Goal: Task Accomplishment & Management: Manage account settings

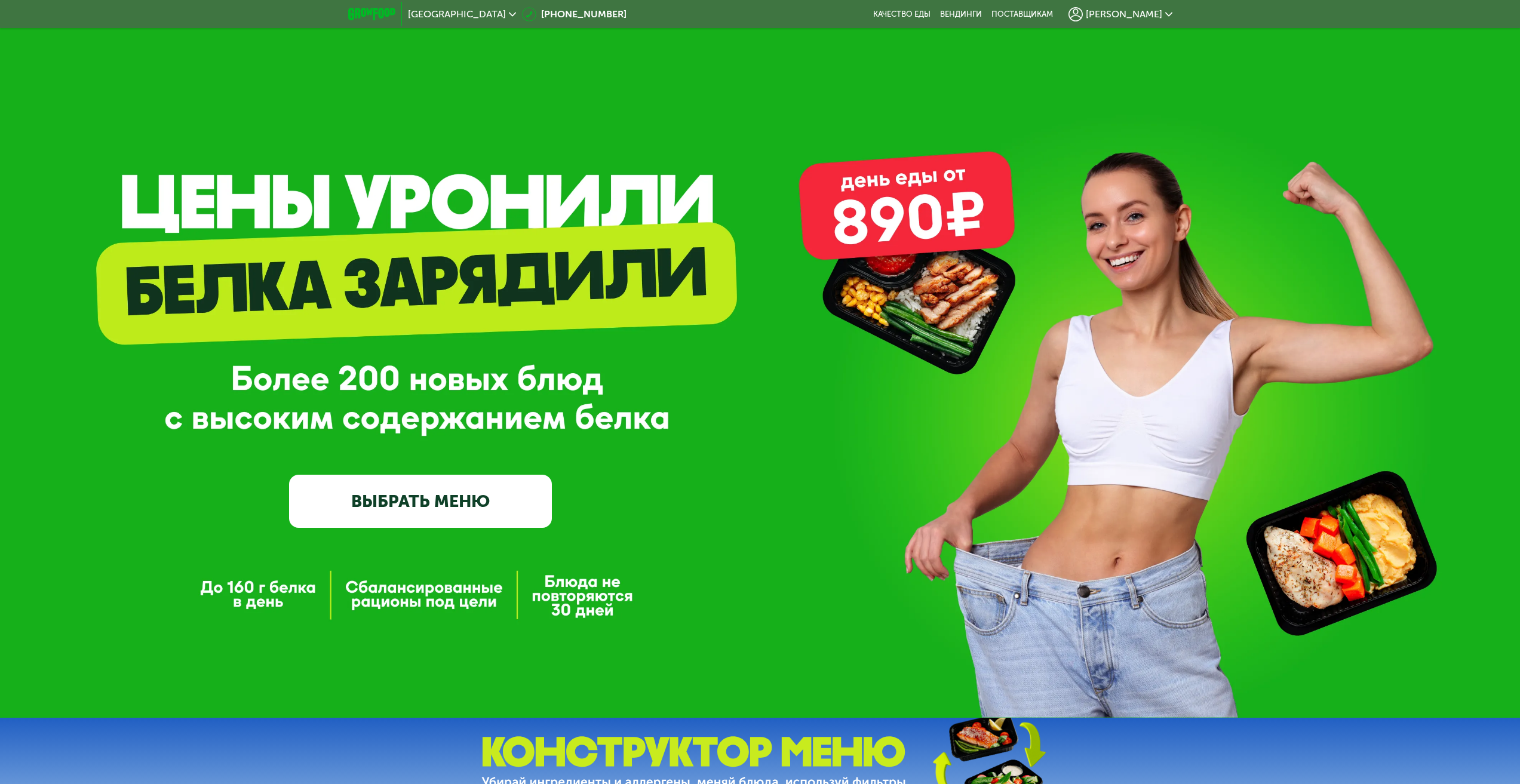
click at [1130, 15] on span "[PERSON_NAME]" at bounding box center [1124, 14] width 76 height 10
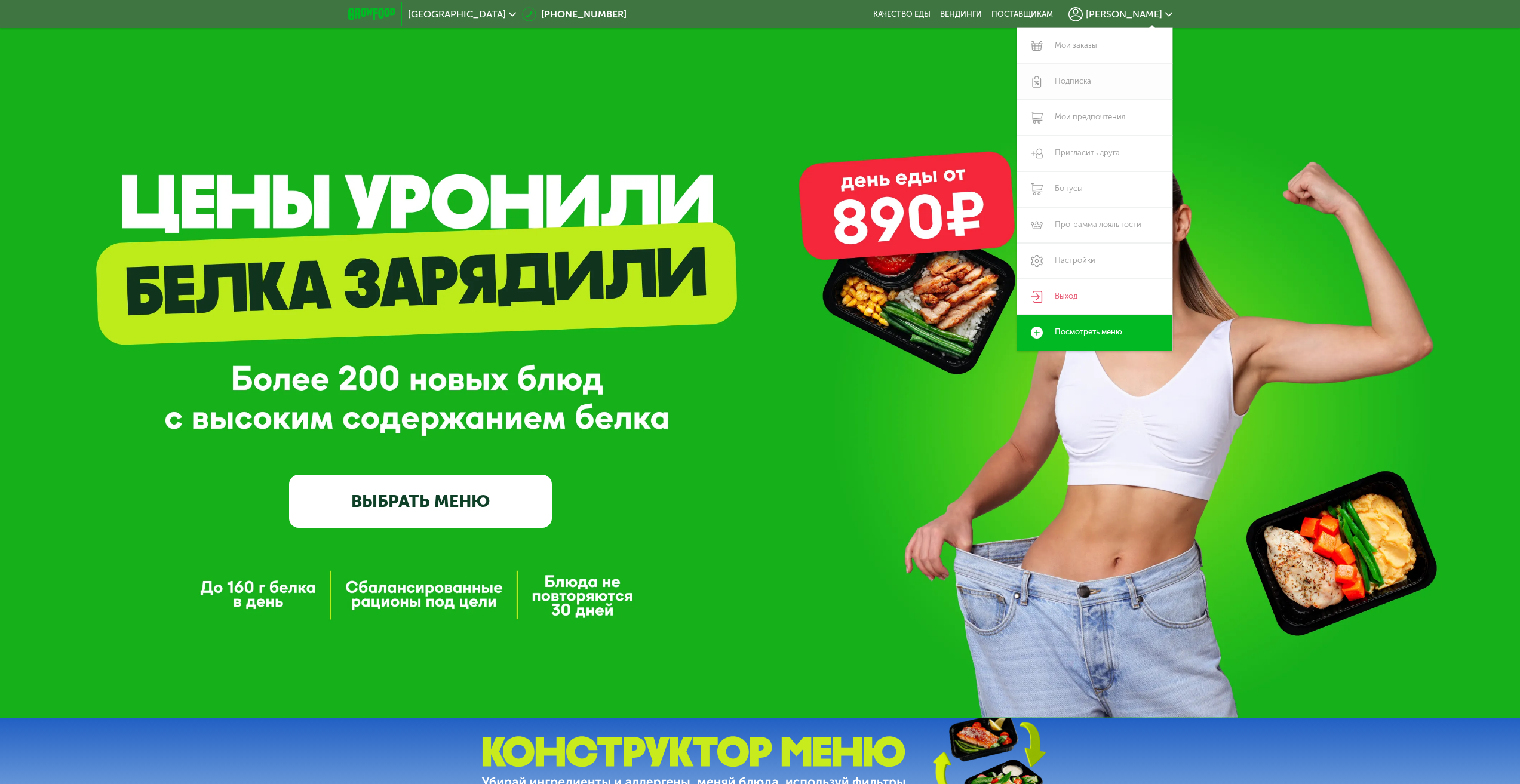
click at [1083, 76] on link "Подписка" at bounding box center [1094, 82] width 155 height 36
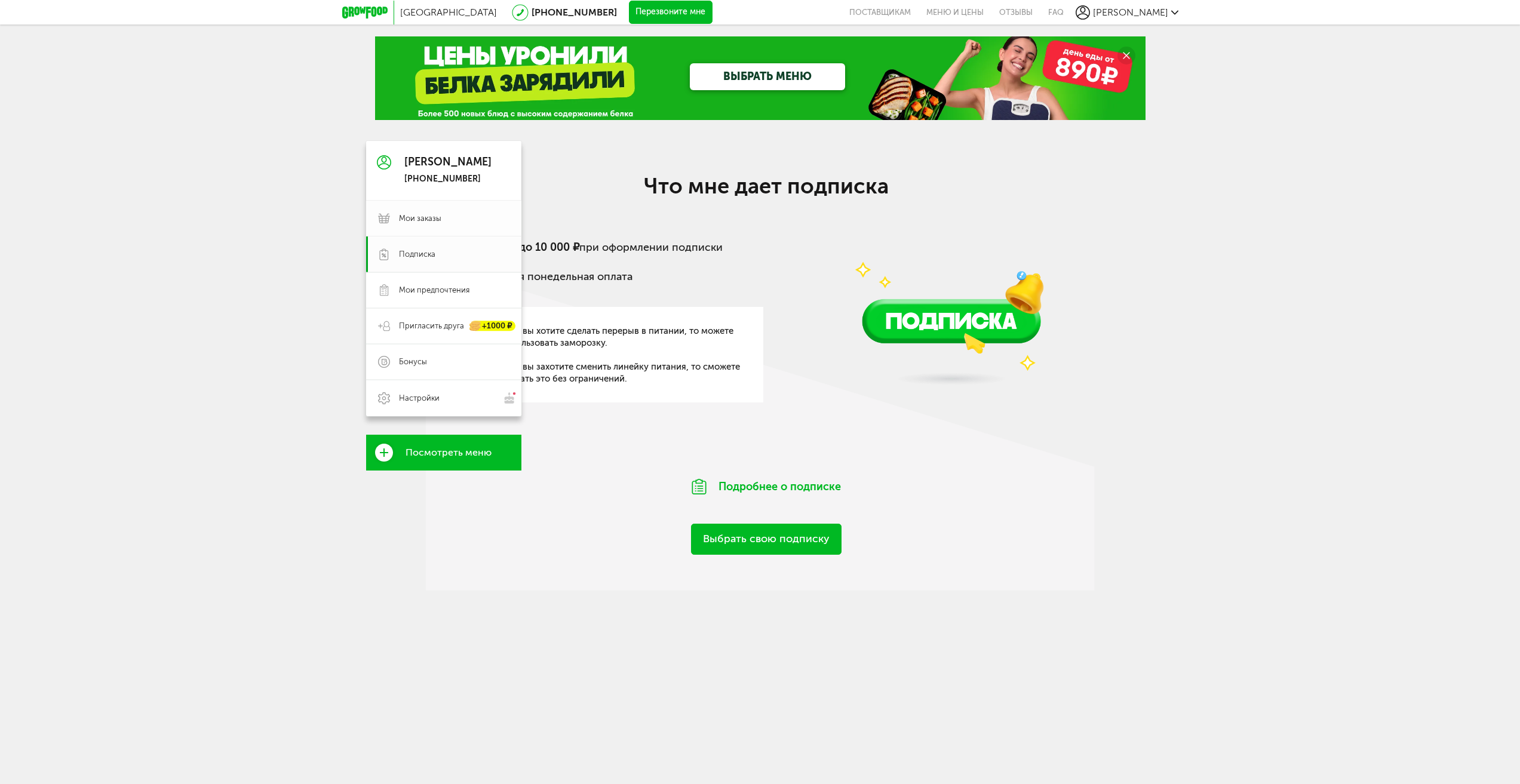
click at [433, 213] on span "Мои заказы" at bounding box center [420, 218] width 42 height 10
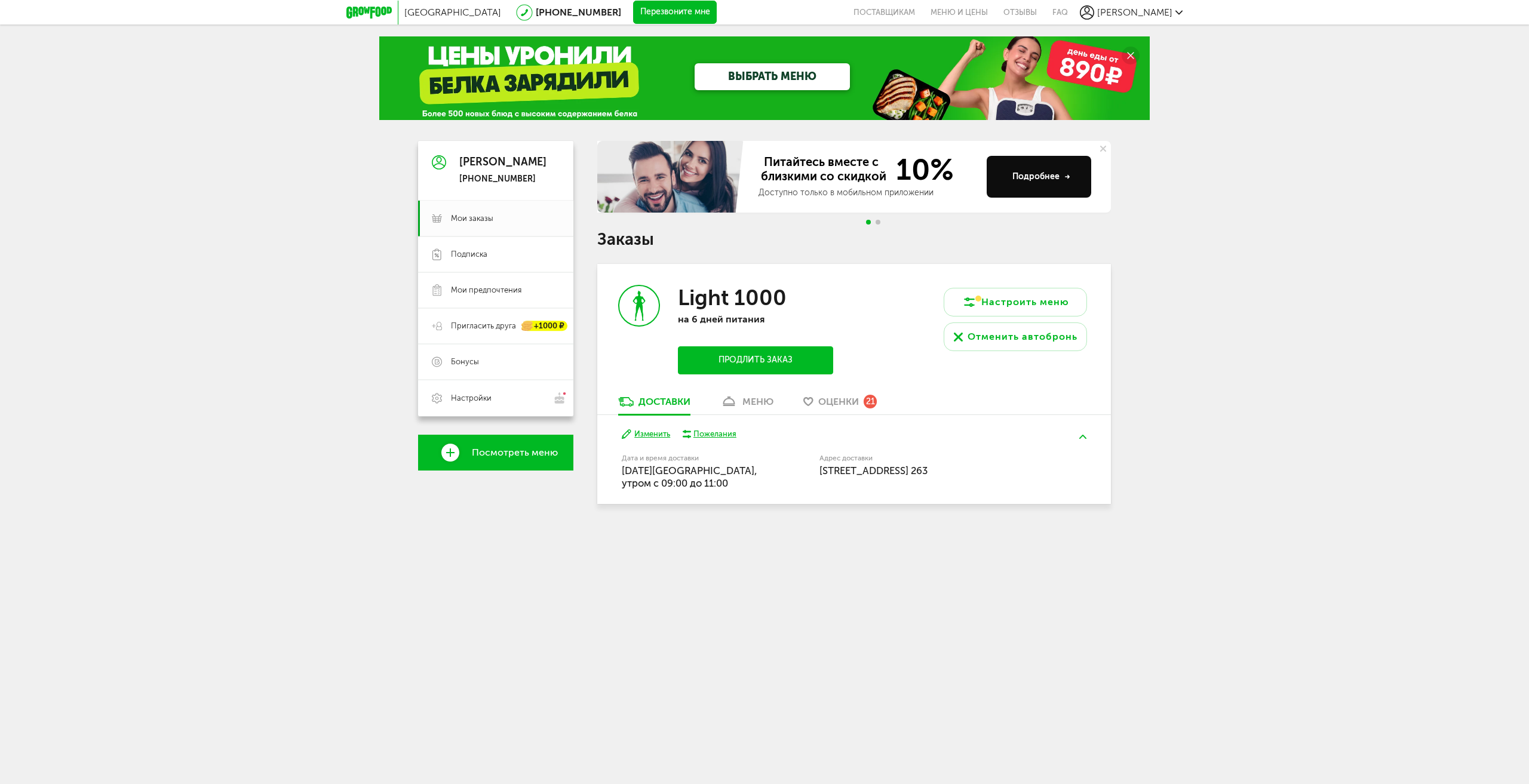
click at [647, 430] on button "Изменить" at bounding box center [646, 434] width 48 height 11
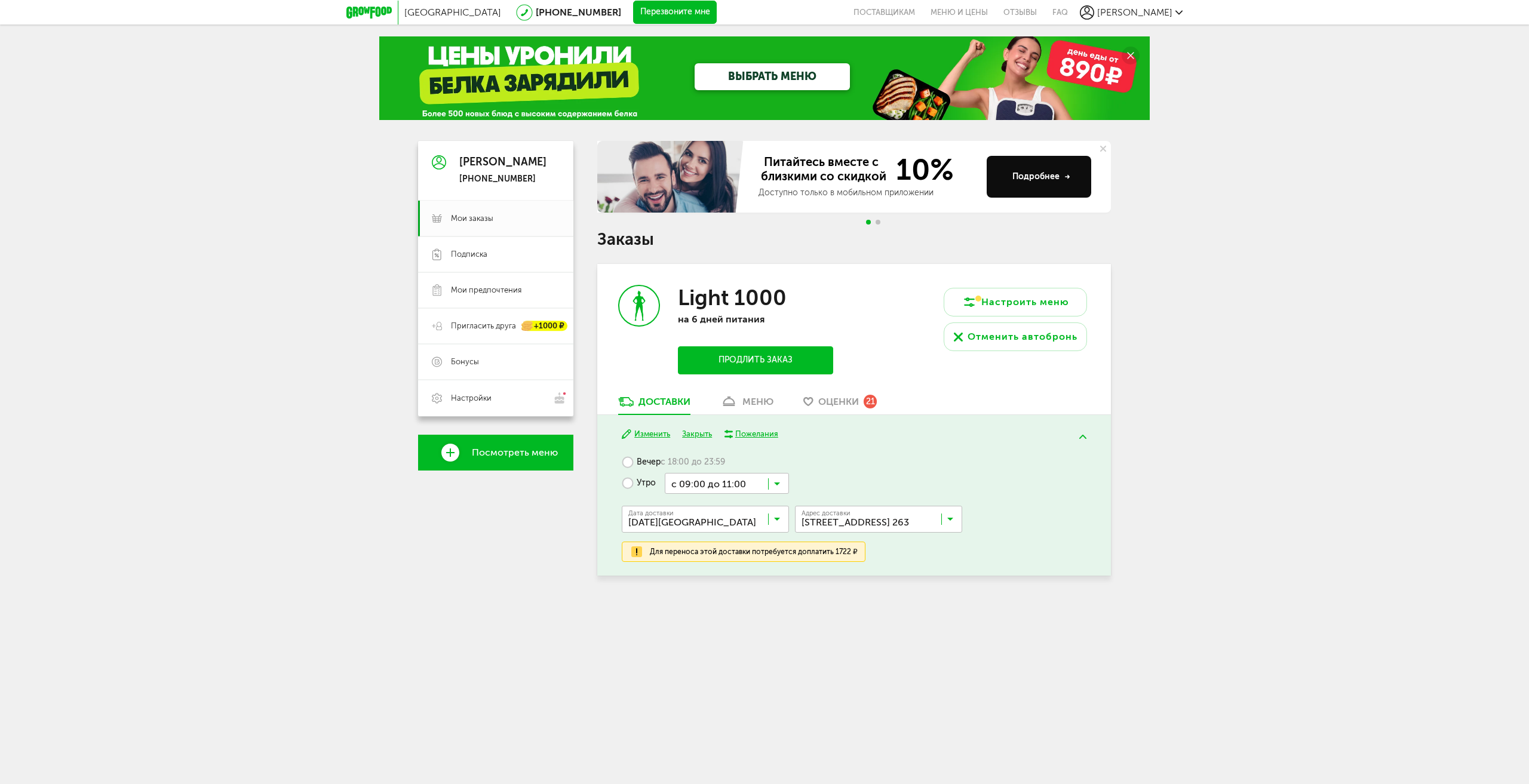
click at [773, 480] on input "Search for option" at bounding box center [727, 482] width 124 height 20
click at [737, 527] on span "с 13:00 до 18:00" at bounding box center [727, 537] width 123 height 25
click at [828, 438] on div "Пожелания" at bounding box center [822, 437] width 43 height 10
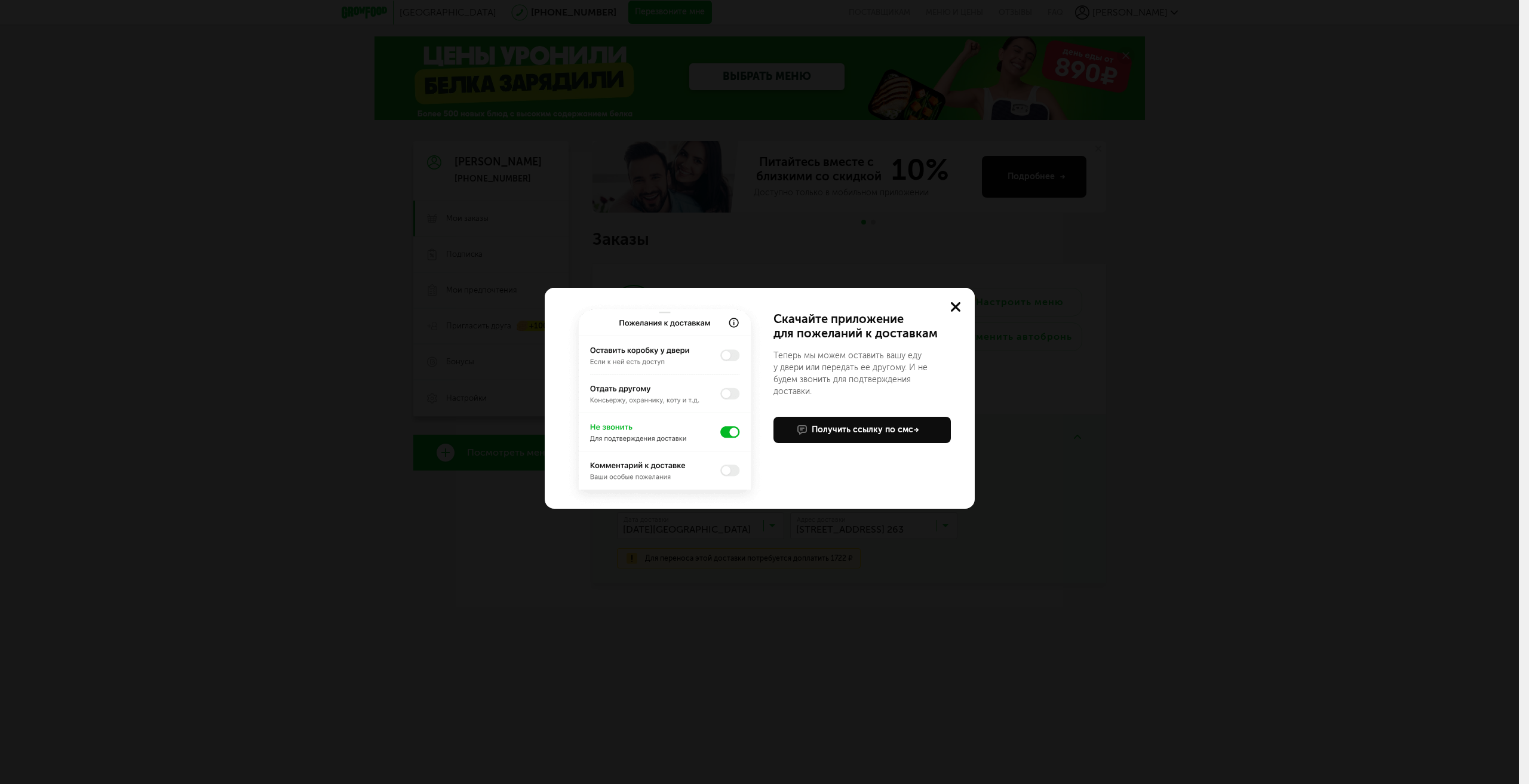
click at [735, 357] on img at bounding box center [664, 404] width 201 height 209
click at [724, 435] on img at bounding box center [664, 404] width 201 height 209
click at [728, 430] on img at bounding box center [664, 404] width 201 height 209
click at [954, 304] on use at bounding box center [956, 307] width 10 height 10
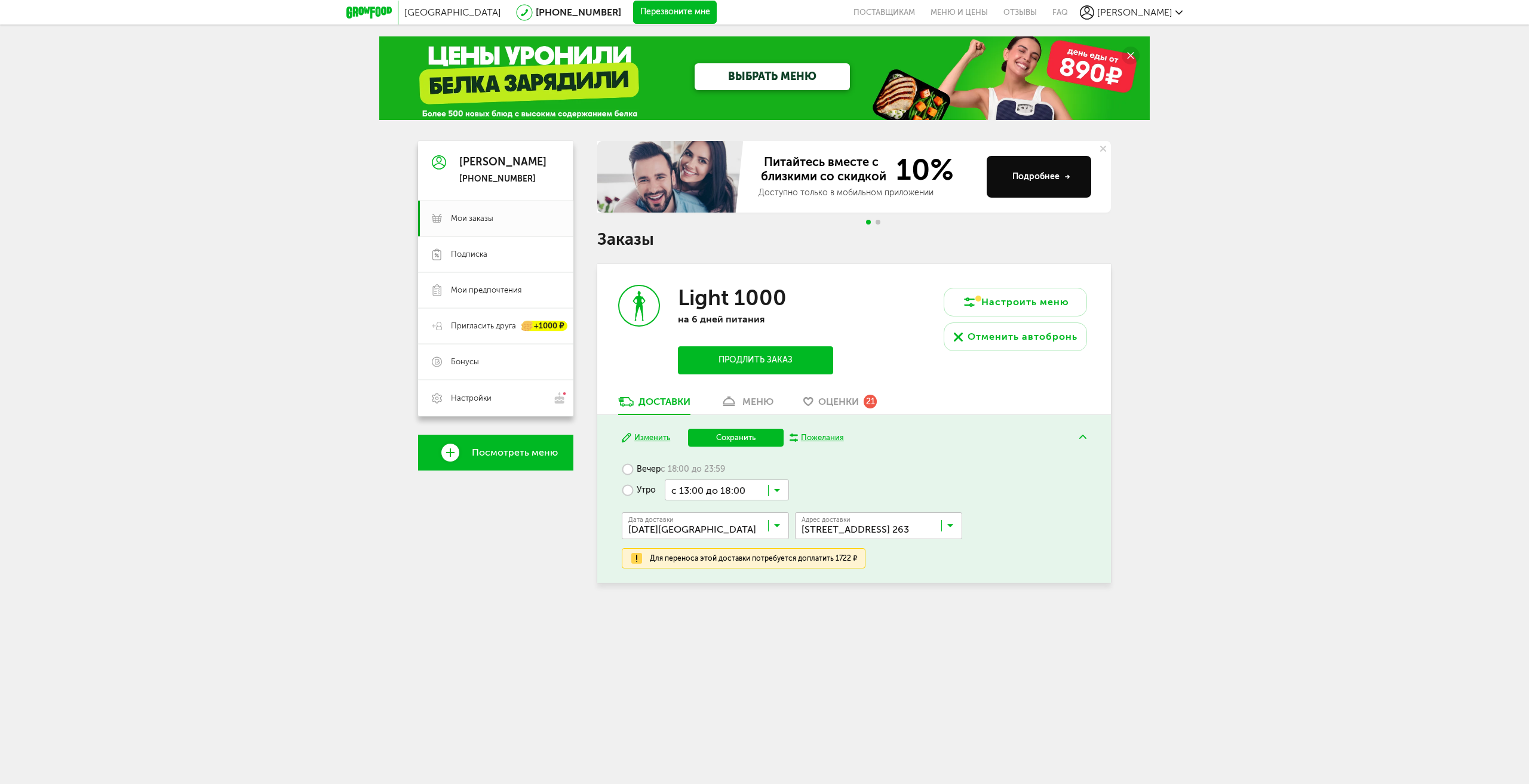
click at [626, 466] on label "Вечер с 18:00 до 23:59" at bounding box center [673, 469] width 103 height 21
click at [630, 482] on label "Утро" at bounding box center [639, 490] width 34 height 21
click at [628, 462] on label "Вечер с 18:00 до 23:59" at bounding box center [673, 469] width 103 height 21
click at [629, 492] on label "Утро" at bounding box center [639, 490] width 34 height 21
click at [630, 472] on label "Вечер с 18:00 до 23:59" at bounding box center [673, 469] width 103 height 21
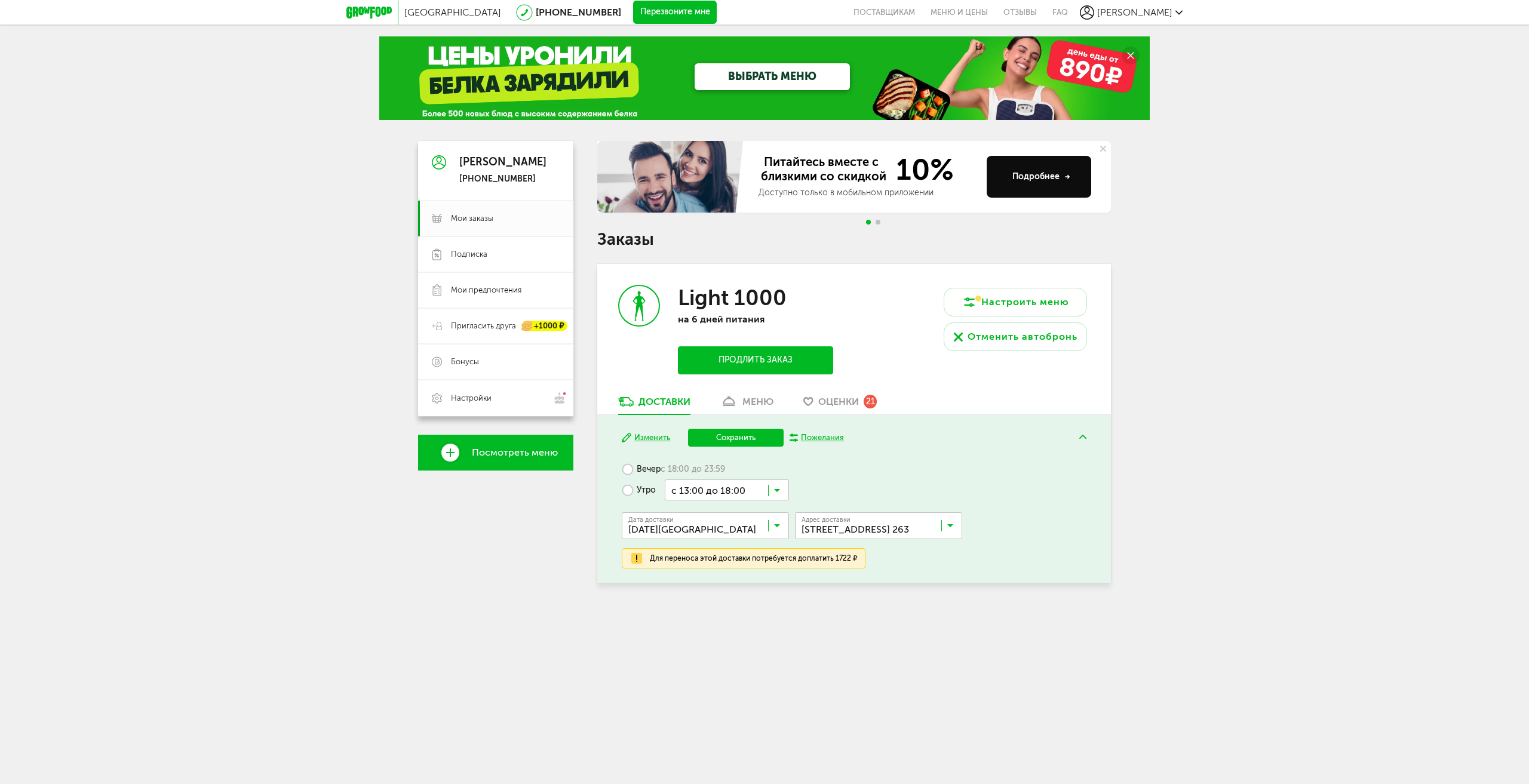
click at [701, 480] on input "Search for option" at bounding box center [727, 489] width 124 height 20
click at [717, 512] on span "с 07:00 до 12:00" at bounding box center [727, 513] width 123 height 25
click at [722, 488] on input "Search for option" at bounding box center [727, 489] width 124 height 20
click at [700, 535] on span "с 13:00 до 18:00" at bounding box center [727, 537] width 123 height 25
click at [1031, 301] on button "Настроить меню" at bounding box center [1015, 302] width 143 height 29
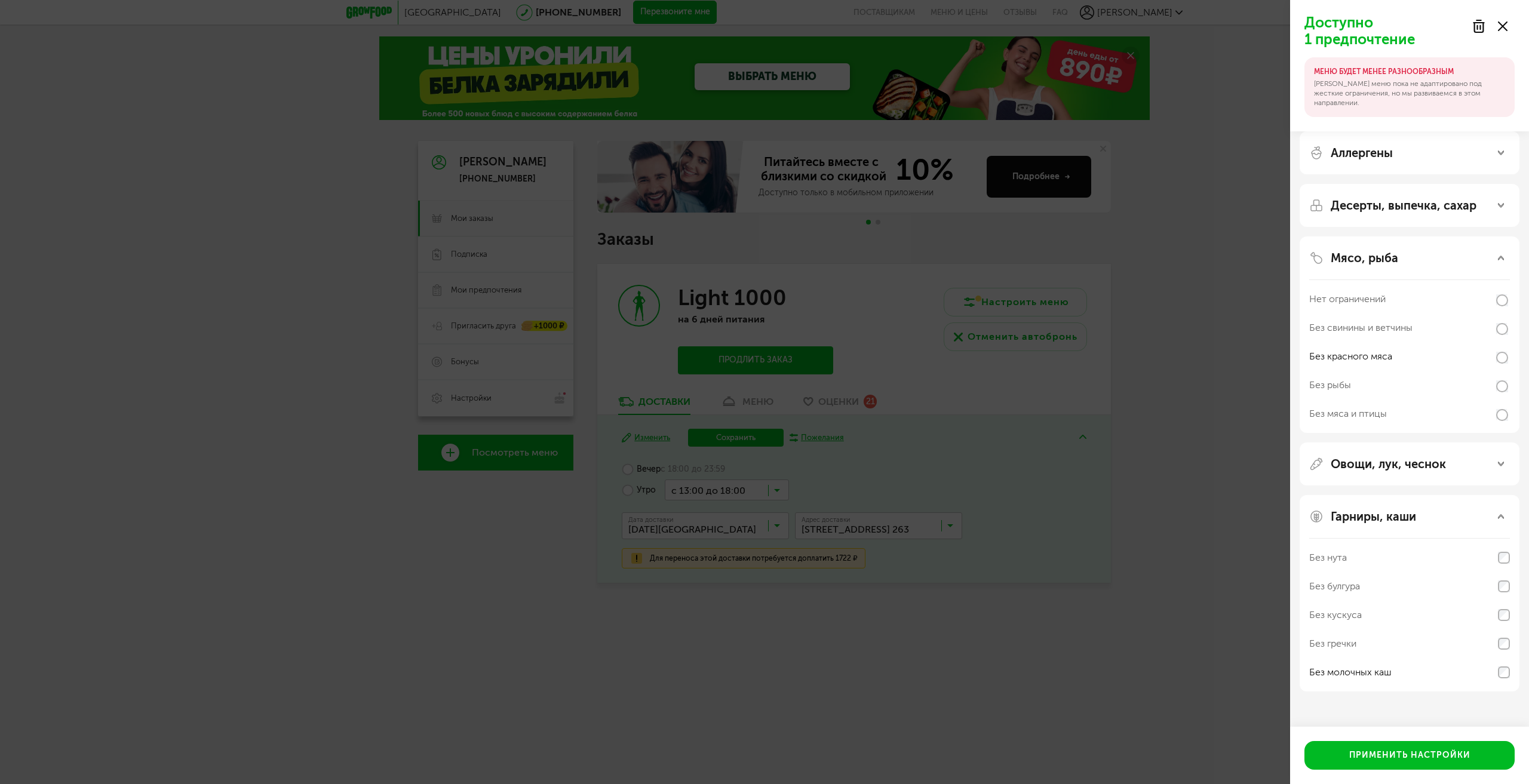
click at [1180, 416] on div "Доступно 1 предпочтение МЕНЮ БУДЕТ МЕНЕЕ РАЗНООБРАЗНЫМ Наше меню пока не адапти…" at bounding box center [764, 392] width 1529 height 784
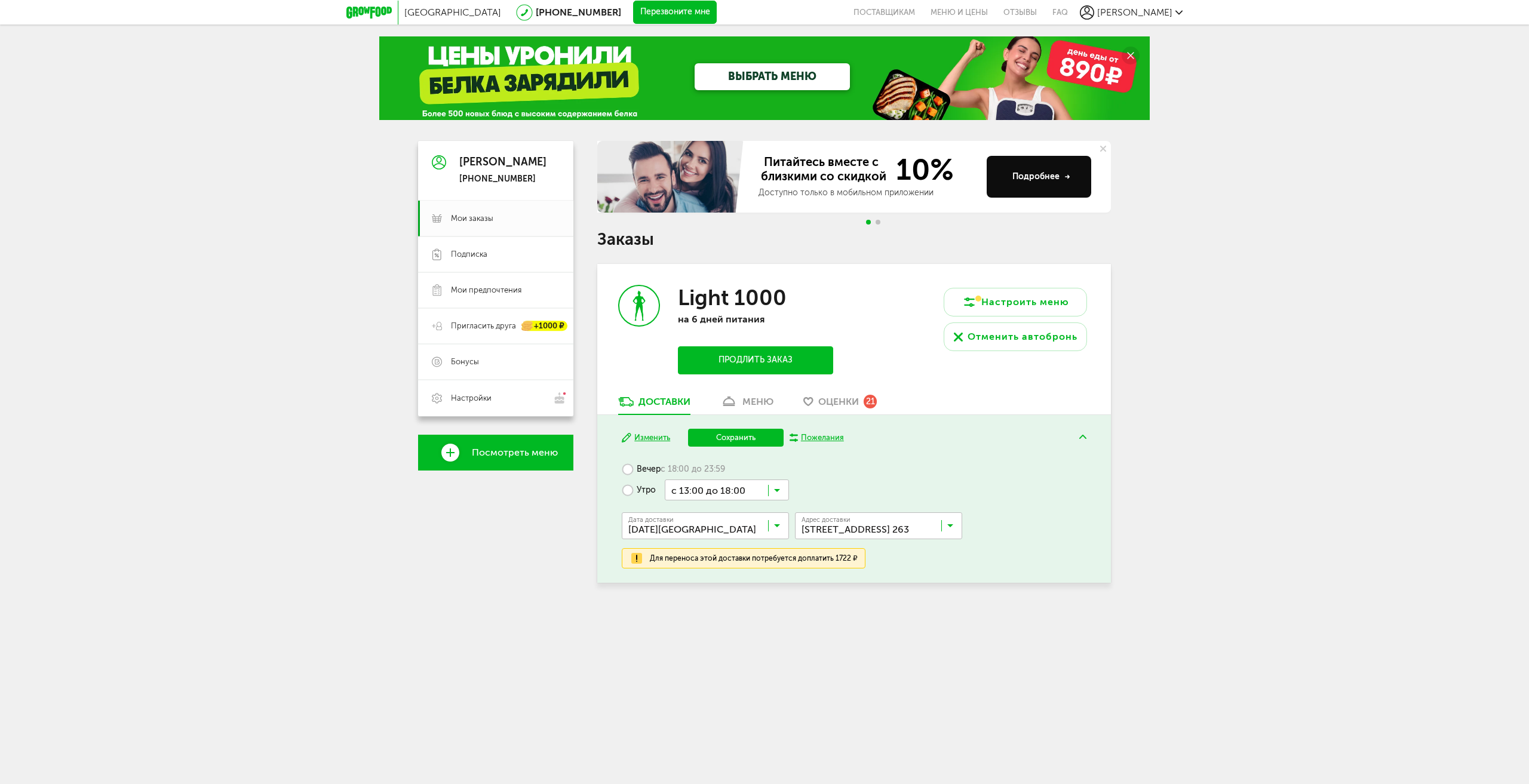
click at [579, 67] on div "ВЫБРАТЬ МЕНЮ" at bounding box center [771, 76] width 446 height 27
click at [730, 433] on button "Сохранить" at bounding box center [736, 437] width 95 height 18
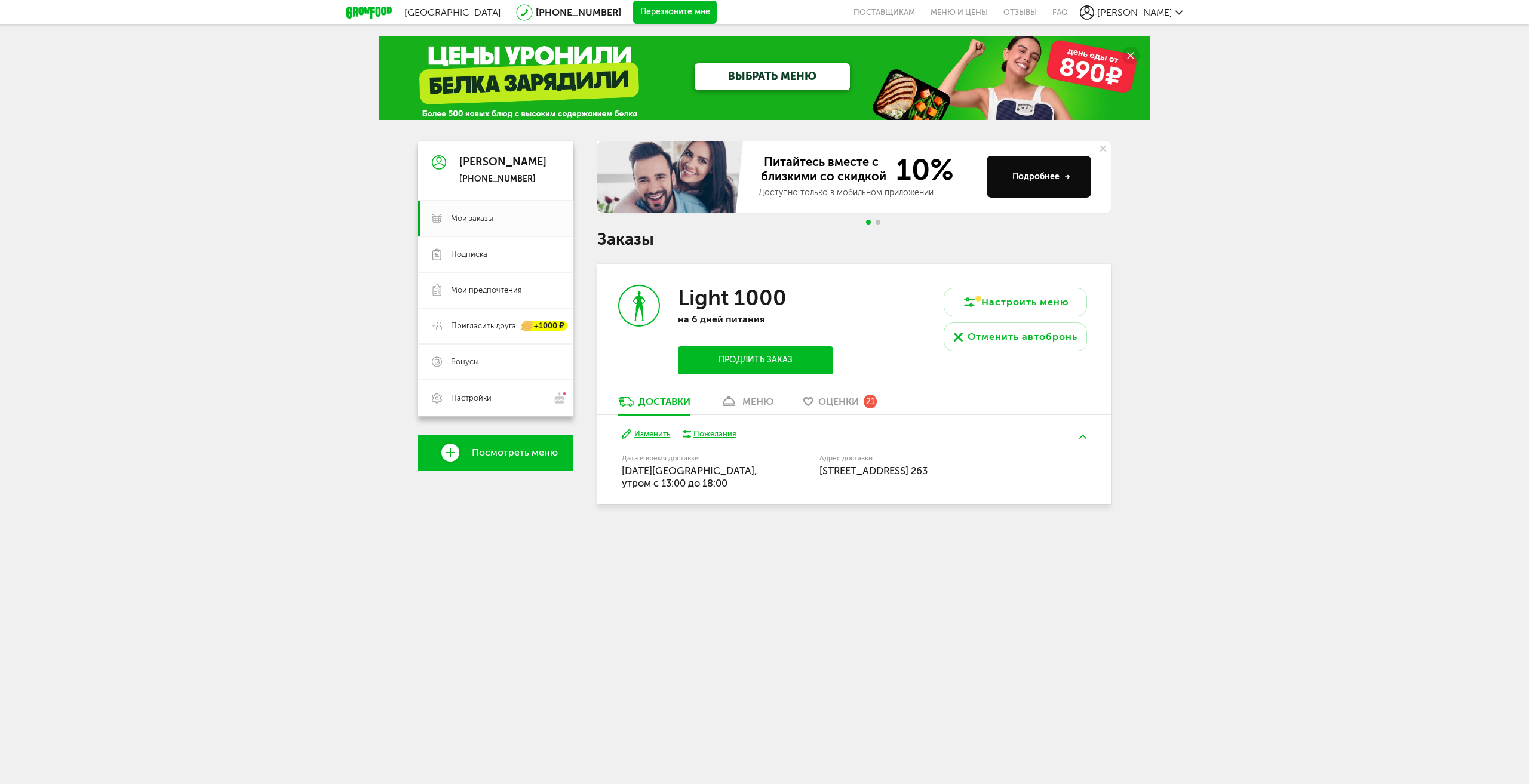
click at [839, 396] on span "Оценки" at bounding box center [839, 401] width 40 height 11
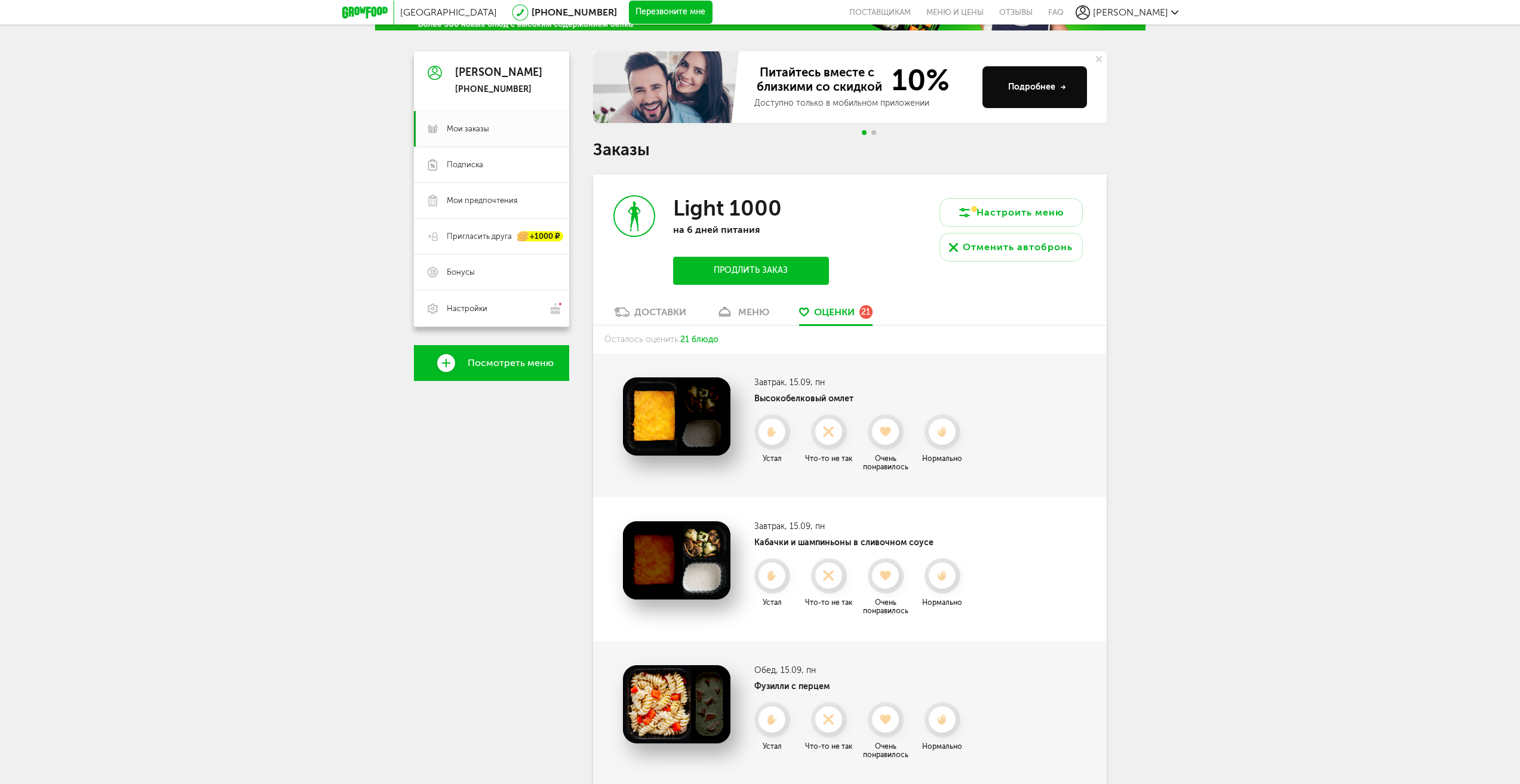
scroll to position [123, 0]
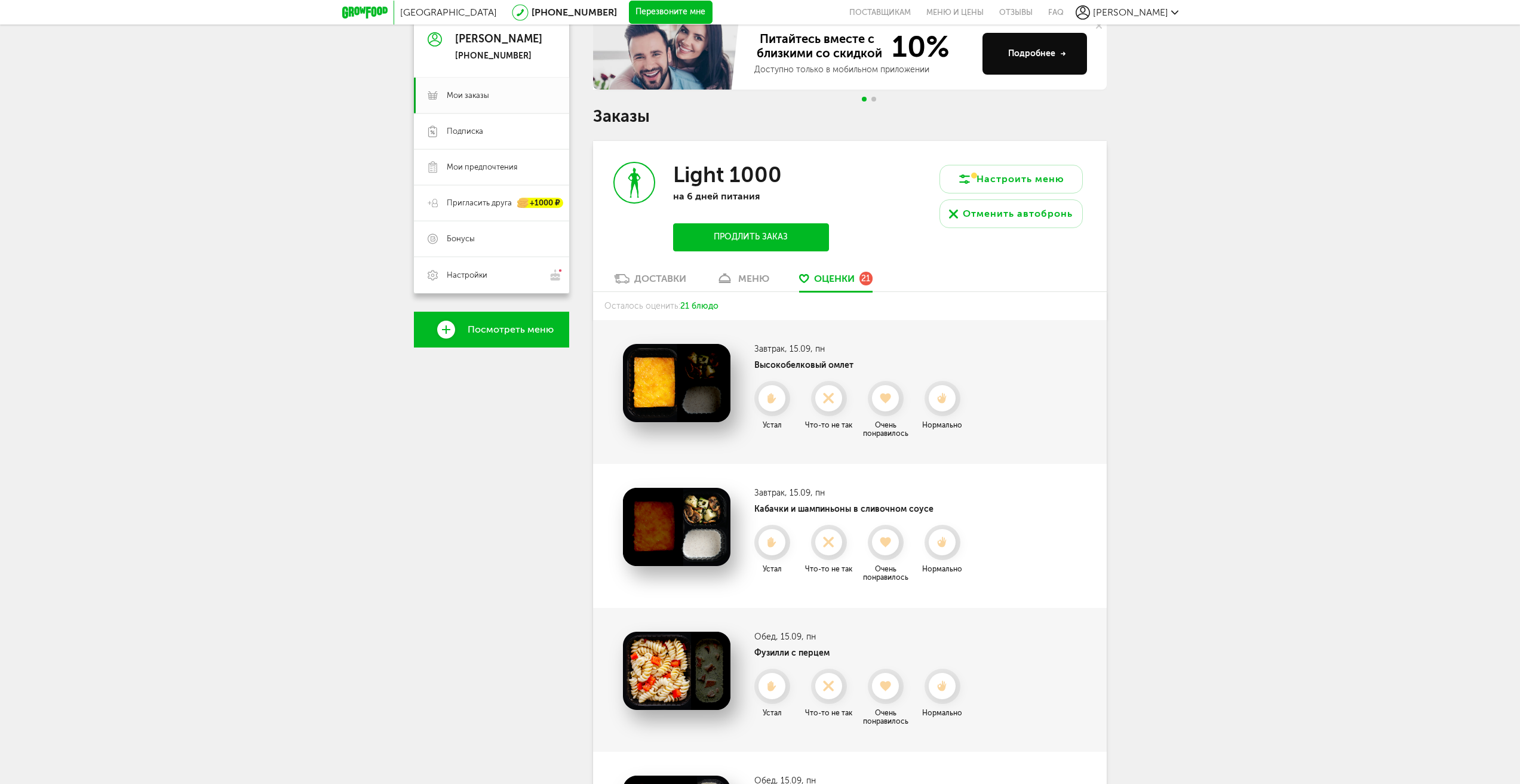
click at [666, 275] on div "Доставки" at bounding box center [660, 278] width 52 height 11
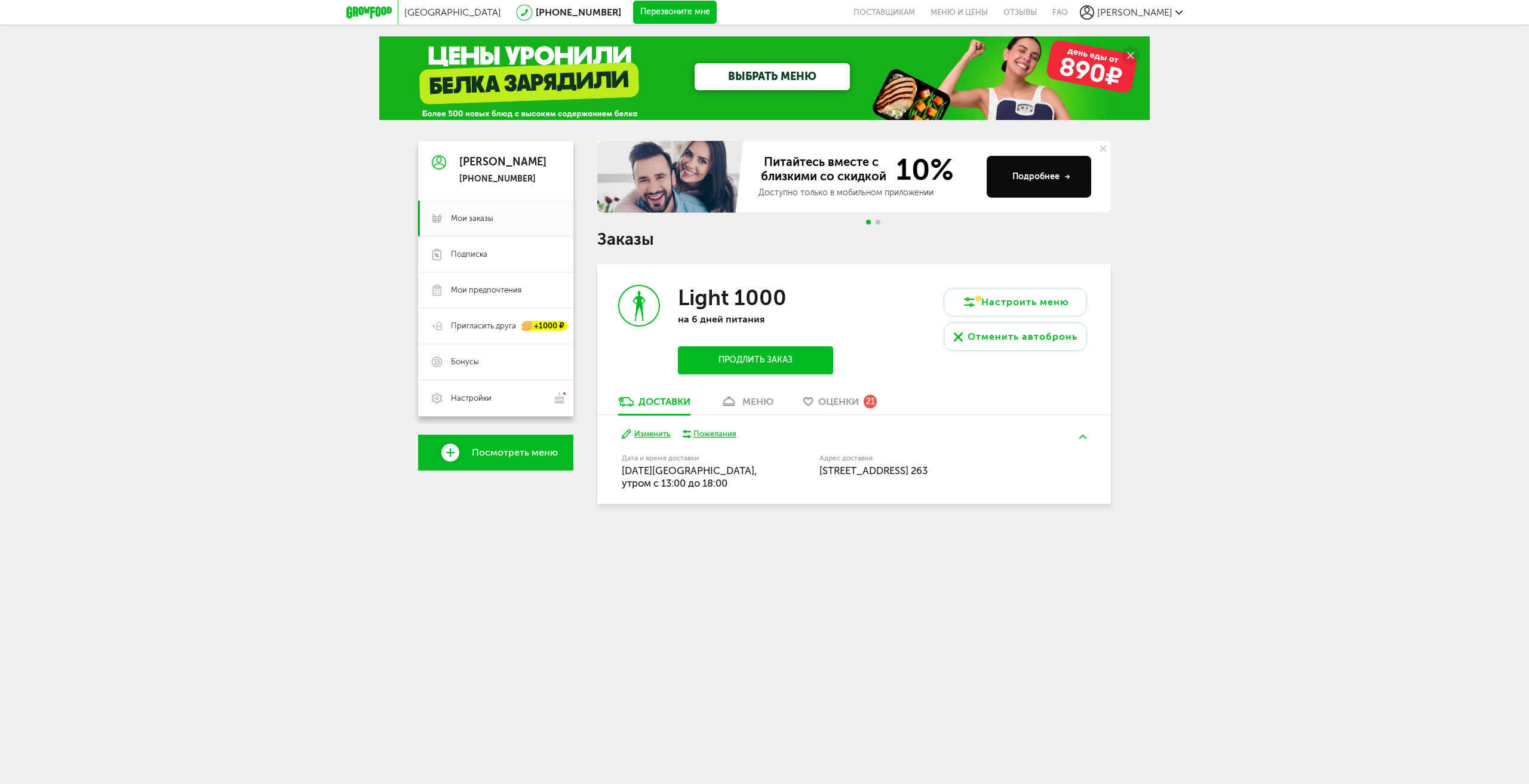
click at [656, 433] on button "Изменить" at bounding box center [646, 434] width 48 height 11
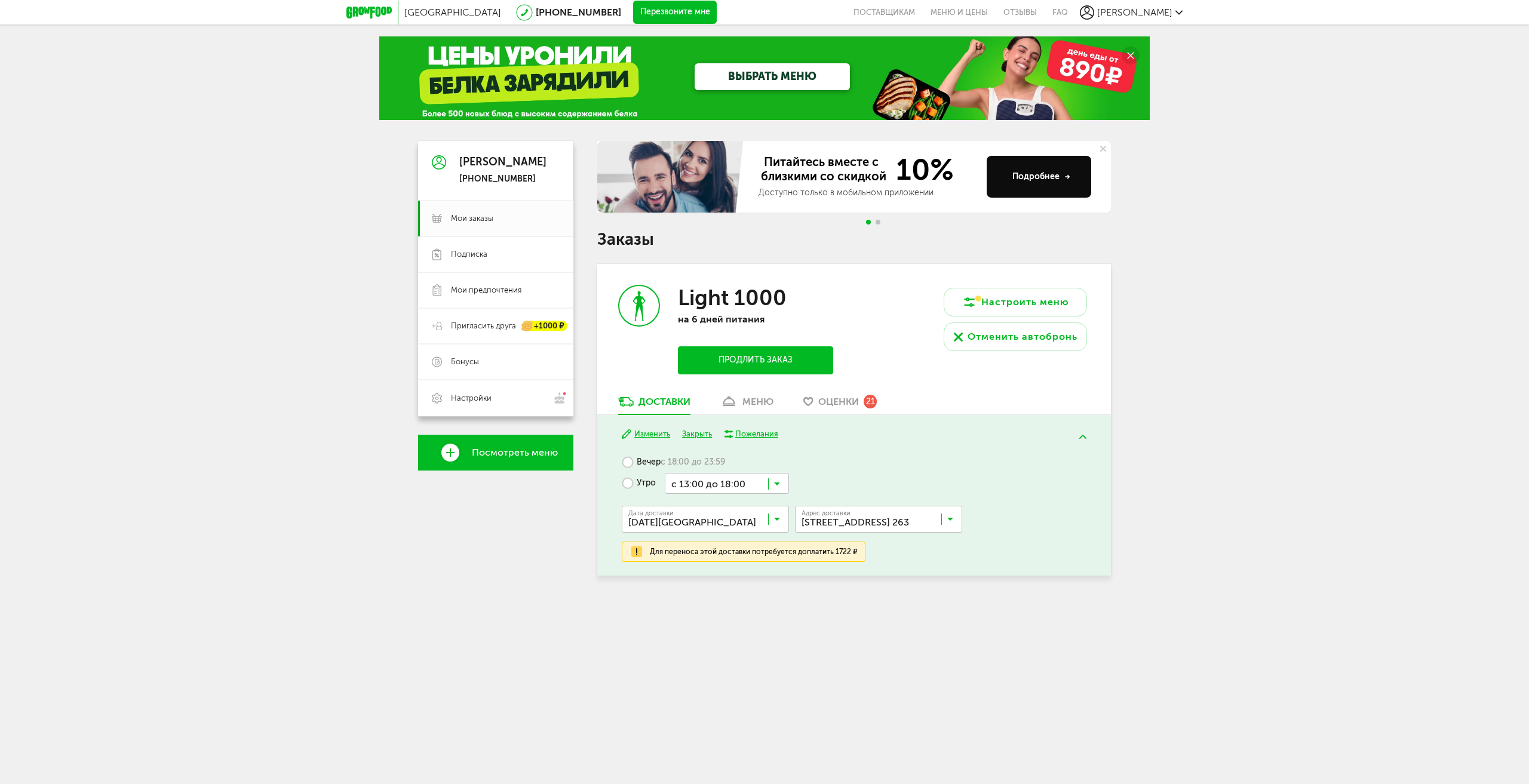
click at [779, 482] on icon at bounding box center [777, 486] width 6 height 12
click at [728, 505] on span "с 07:00 до 12:00" at bounding box center [727, 507] width 123 height 25
click at [748, 432] on button "Сохранить" at bounding box center [736, 437] width 95 height 18
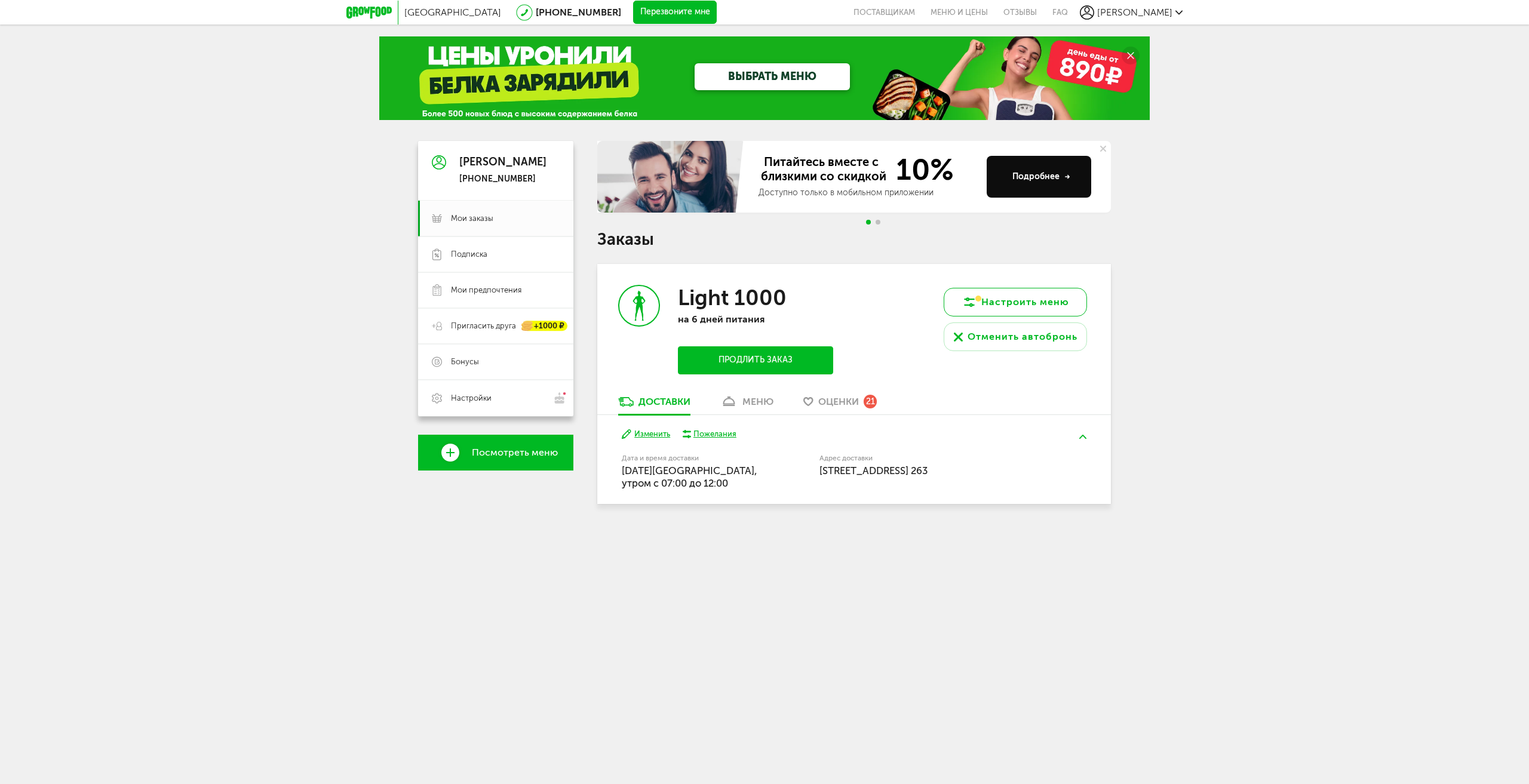
click at [1026, 306] on button "Настроить меню" at bounding box center [1015, 302] width 143 height 29
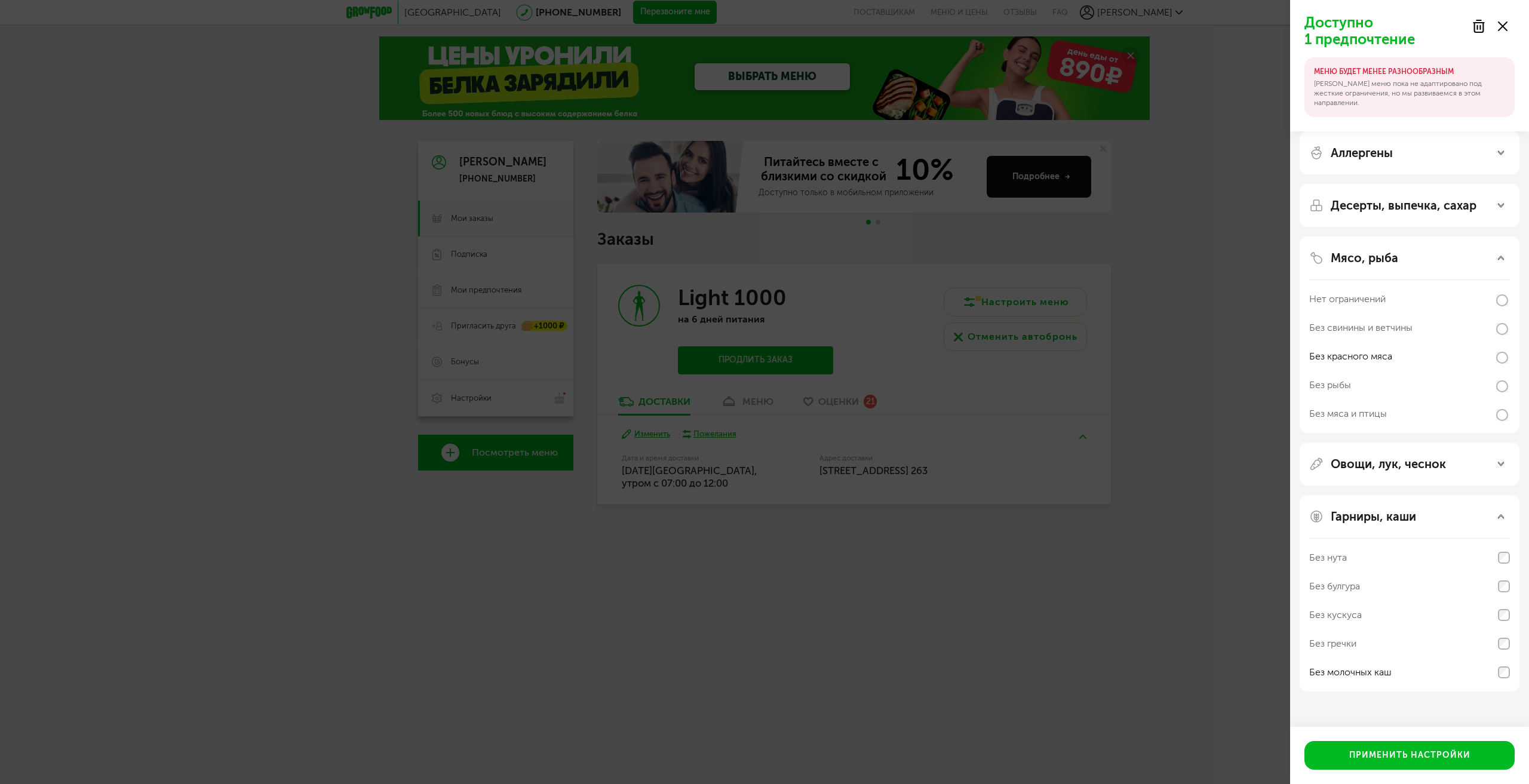
click at [1223, 371] on div "Доступно 1 предпочтение МЕНЮ БУДЕТ МЕНЕЕ РАЗНООБРАЗНЫМ Наше меню пока не адапти…" at bounding box center [764, 392] width 1529 height 784
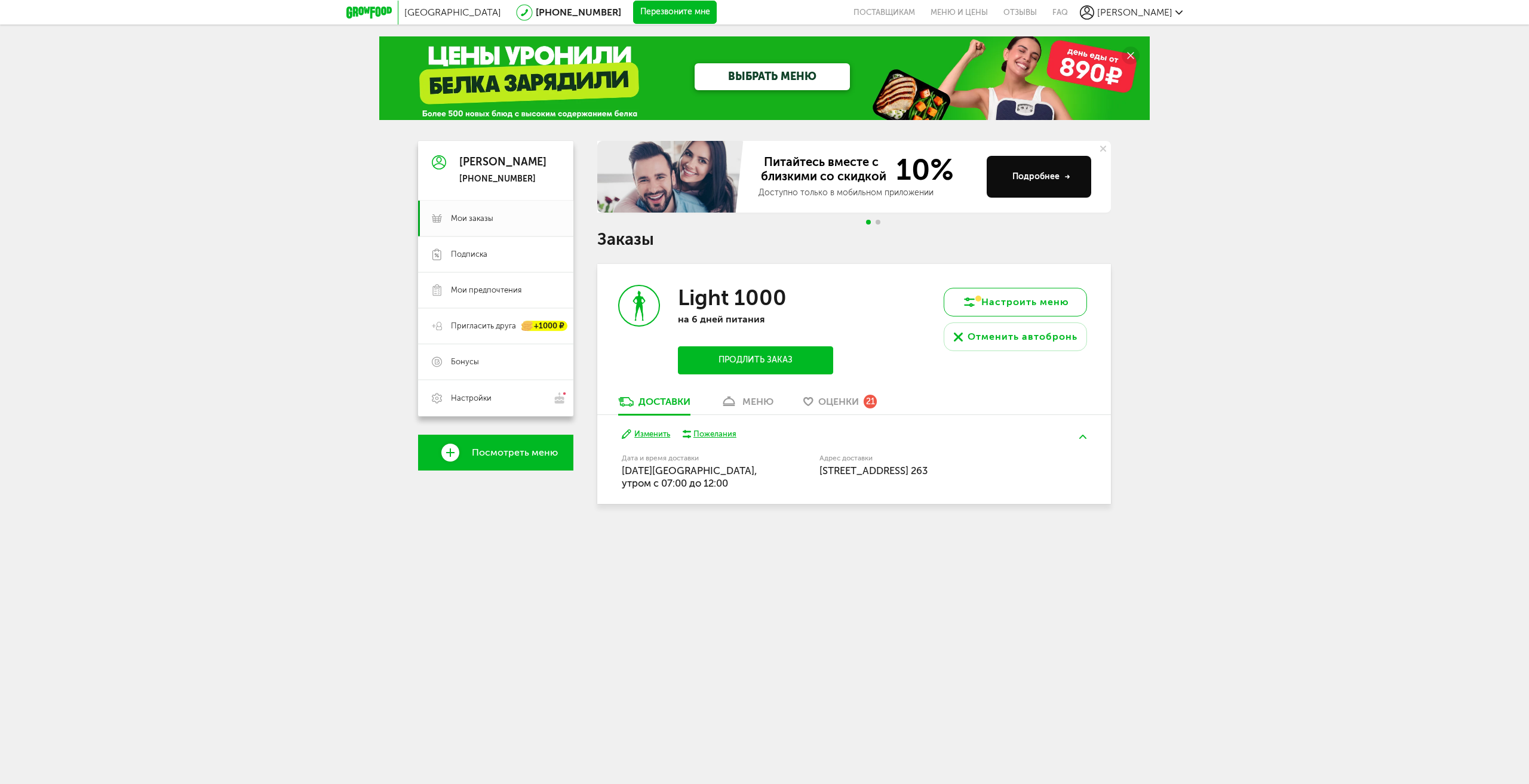
click at [994, 308] on button "Настроить меню" at bounding box center [1015, 302] width 143 height 29
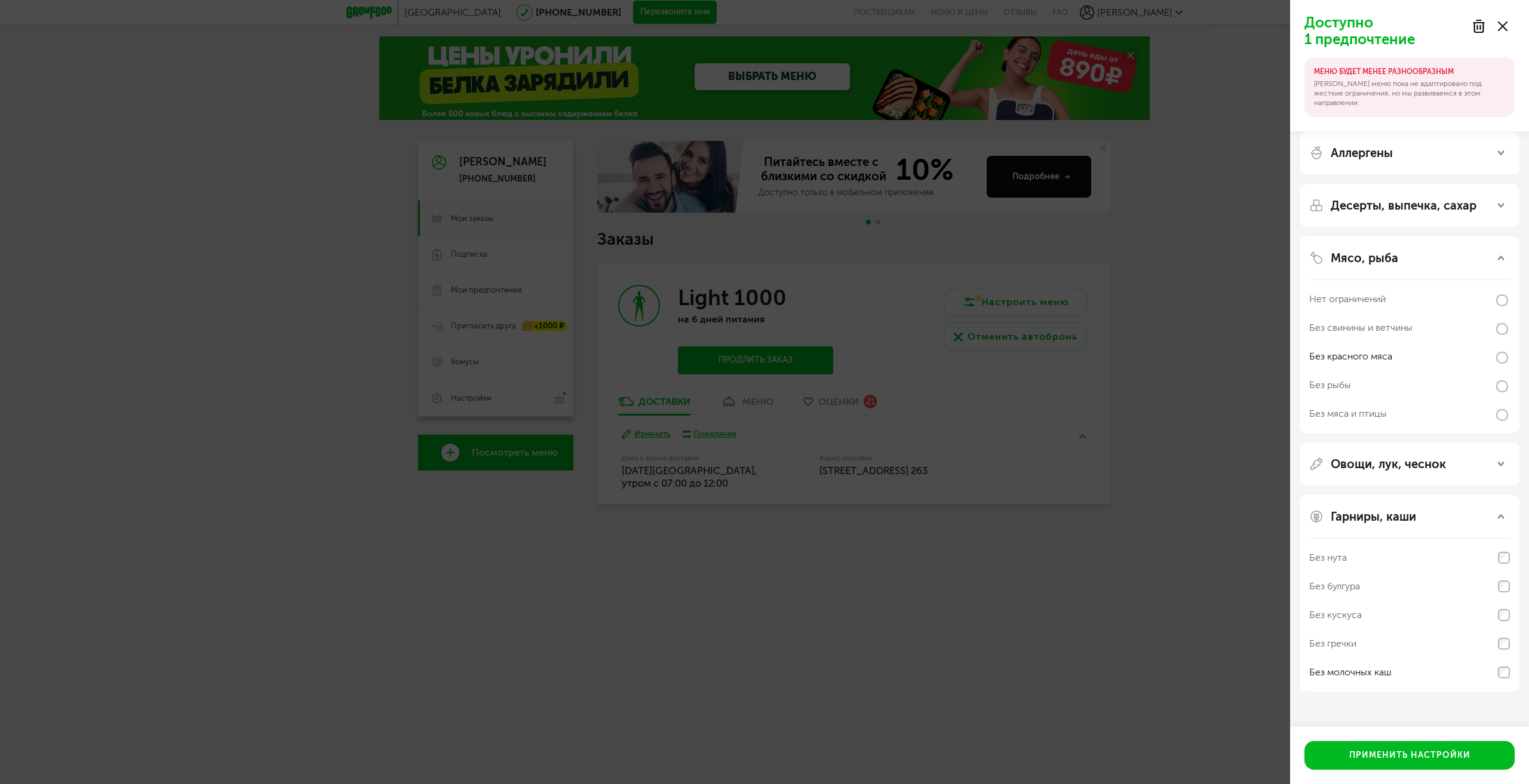
click at [1142, 383] on div "Доступно 1 предпочтение МЕНЮ БУДЕТ МЕНЕЕ РАЗНООБРАЗНЫМ Наше меню пока не адапти…" at bounding box center [764, 392] width 1529 height 784
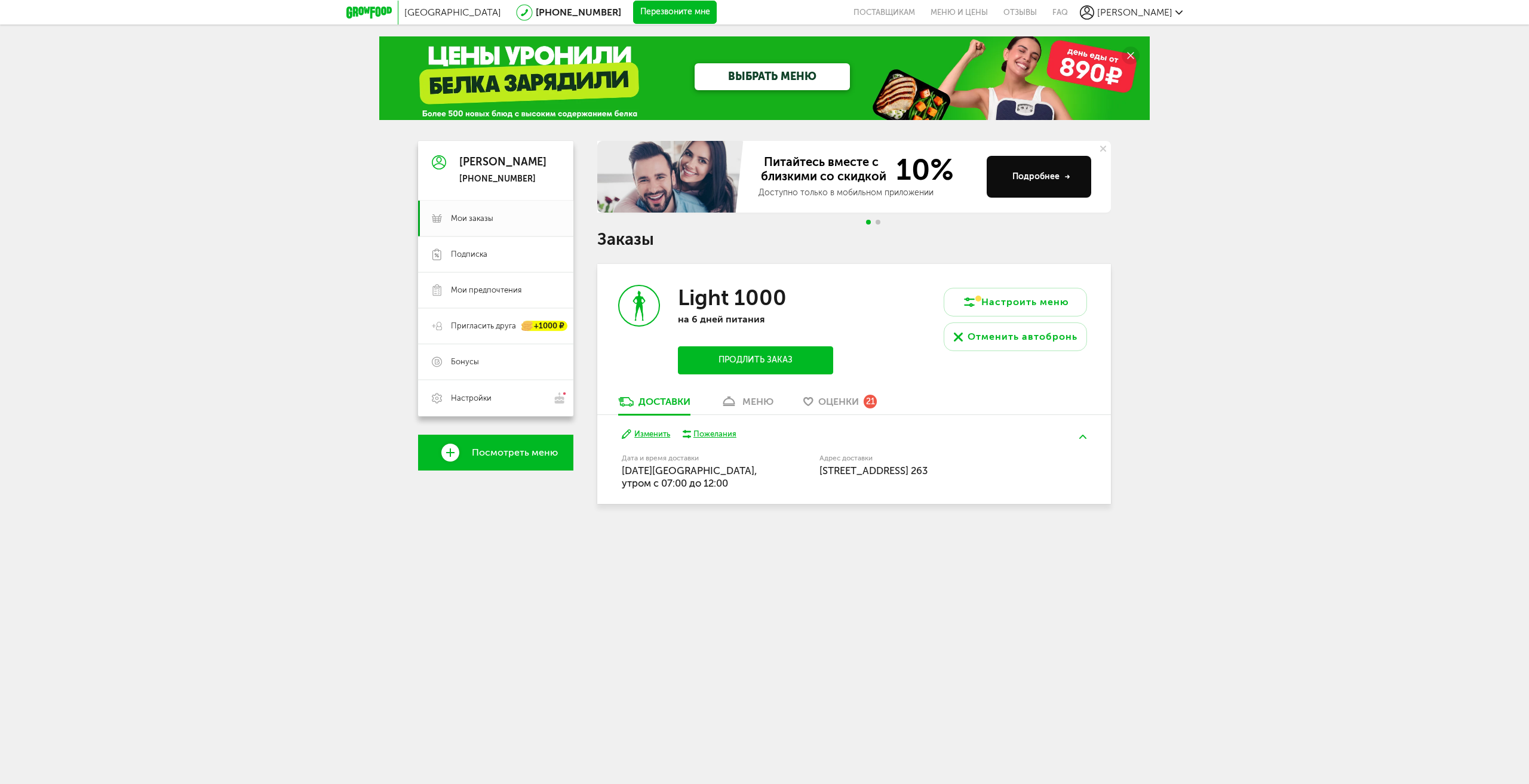
click at [737, 399] on icon at bounding box center [729, 401] width 18 height 10
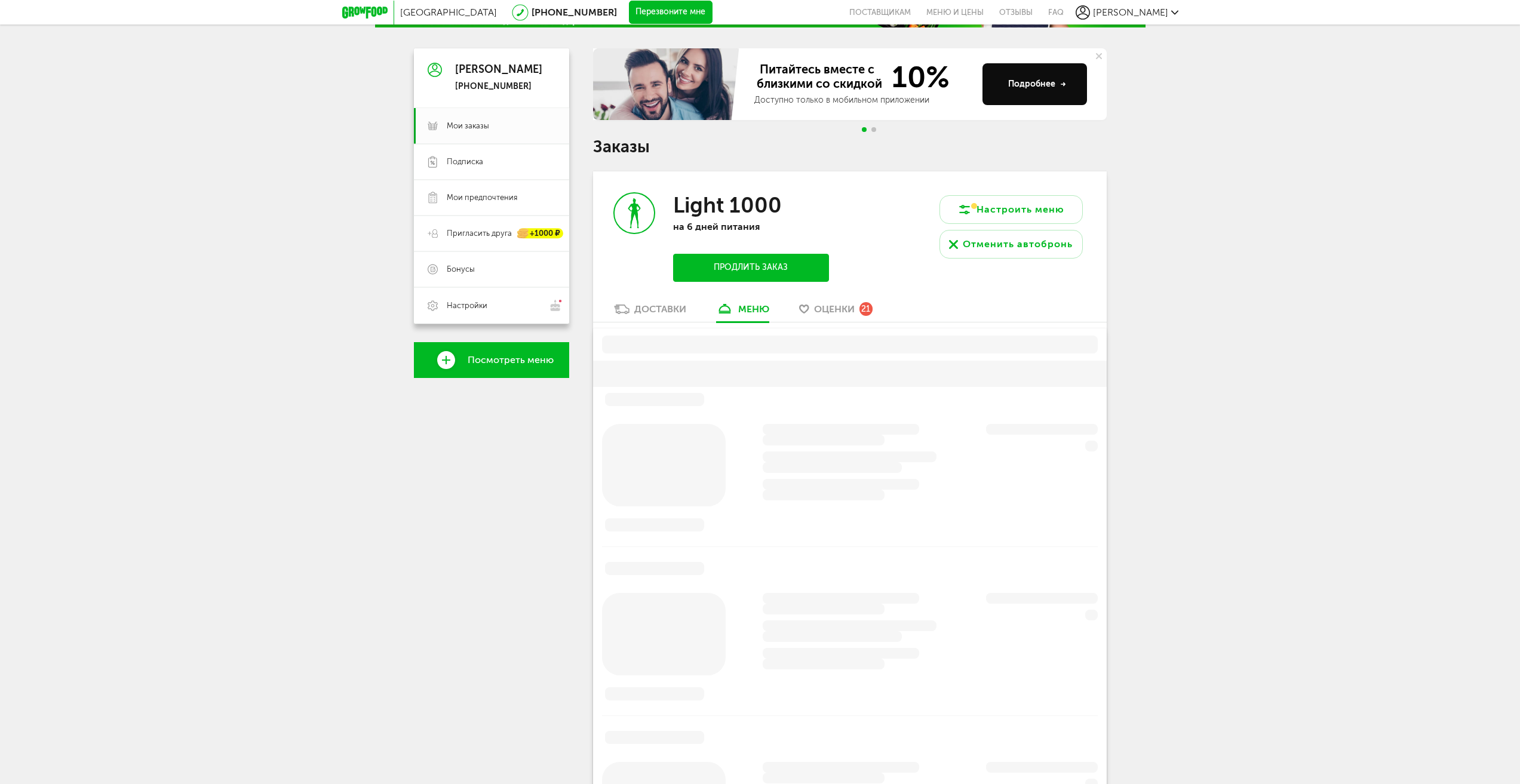
scroll to position [234, 0]
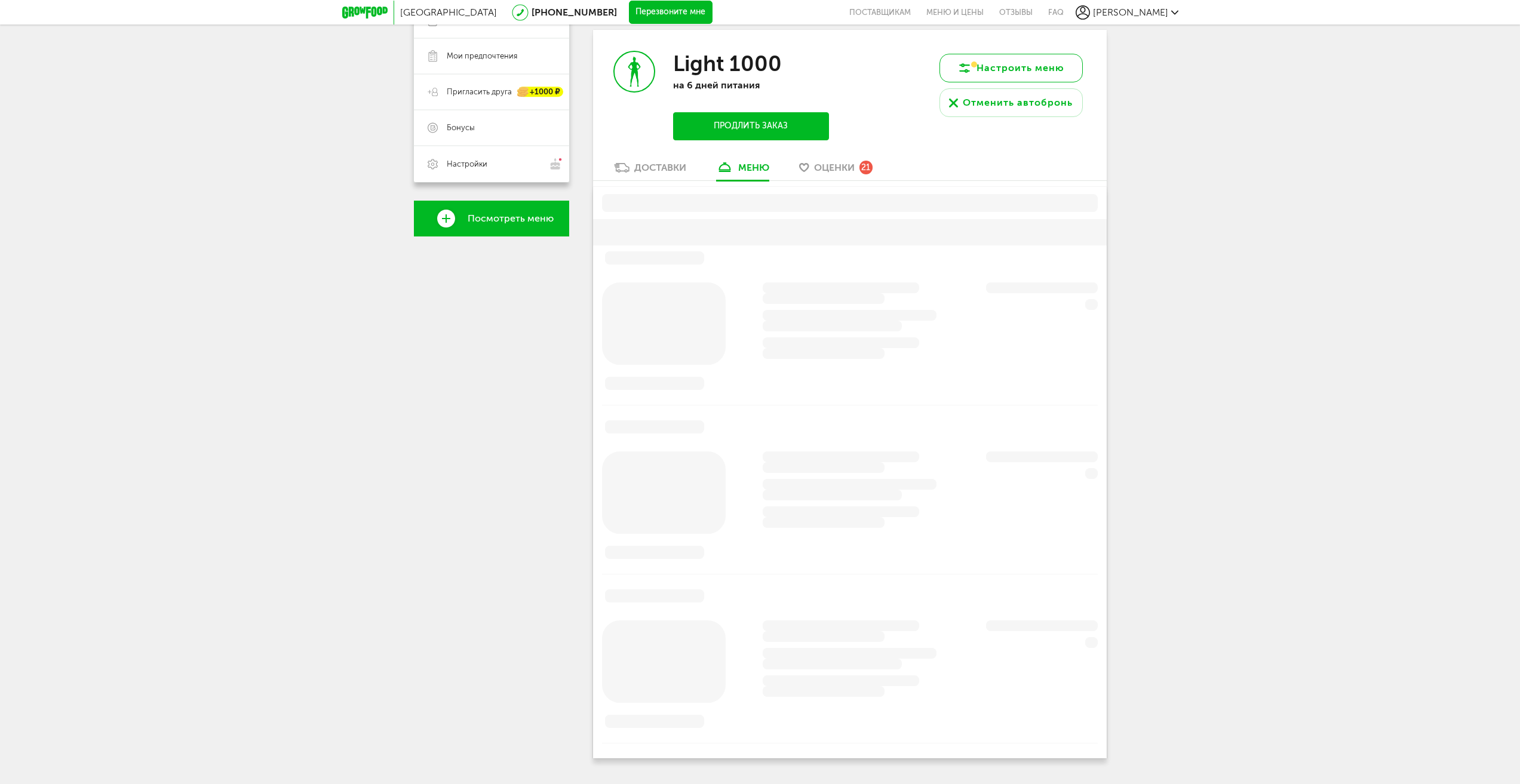
click at [1007, 65] on button "Настроить меню" at bounding box center [1011, 68] width 143 height 29
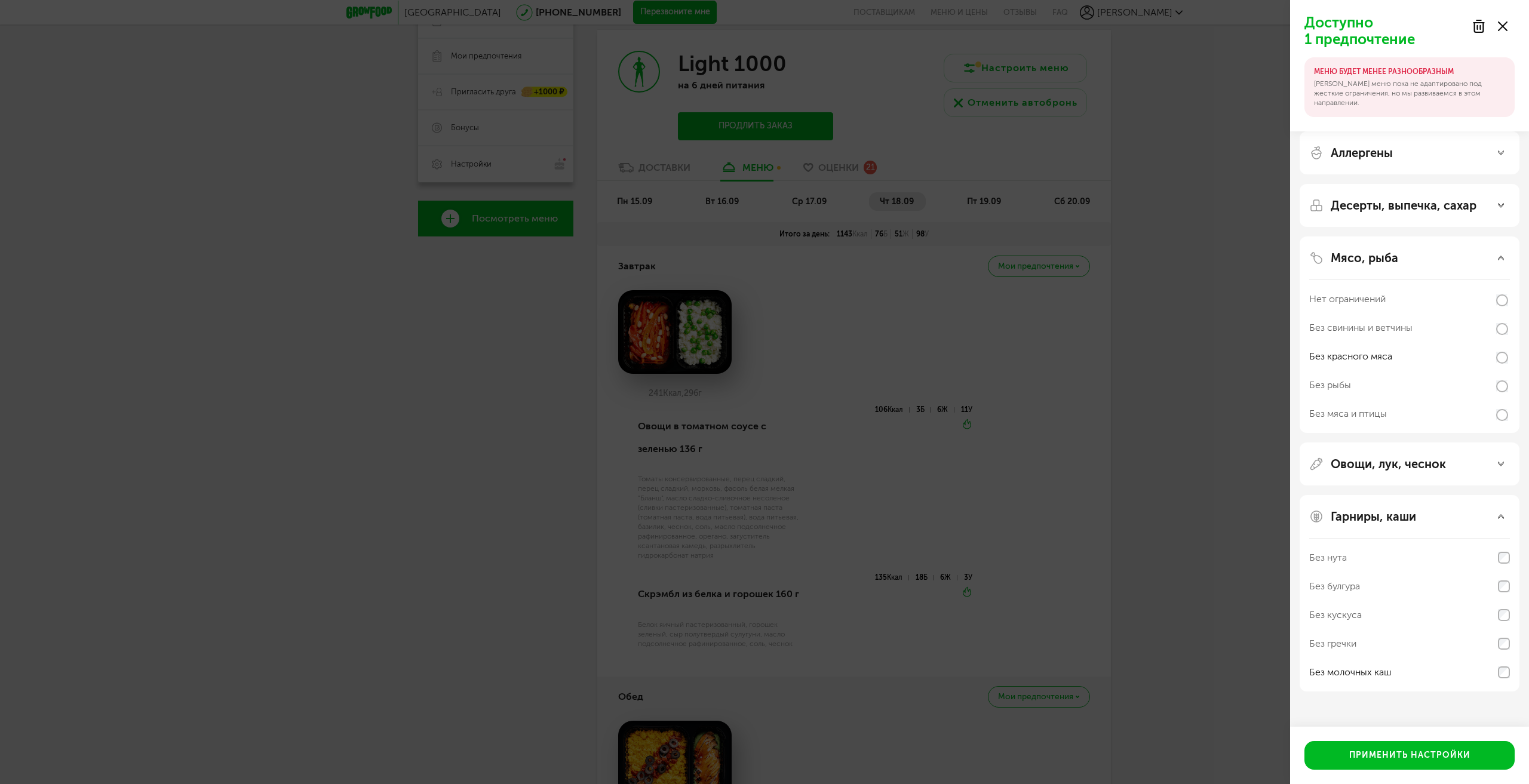
click at [1191, 358] on div "Доступно 1 предпочтение МЕНЮ БУДЕТ МЕНЕЕ РАЗНООБРАЗНЫМ Наше меню пока не адапти…" at bounding box center [764, 392] width 1529 height 784
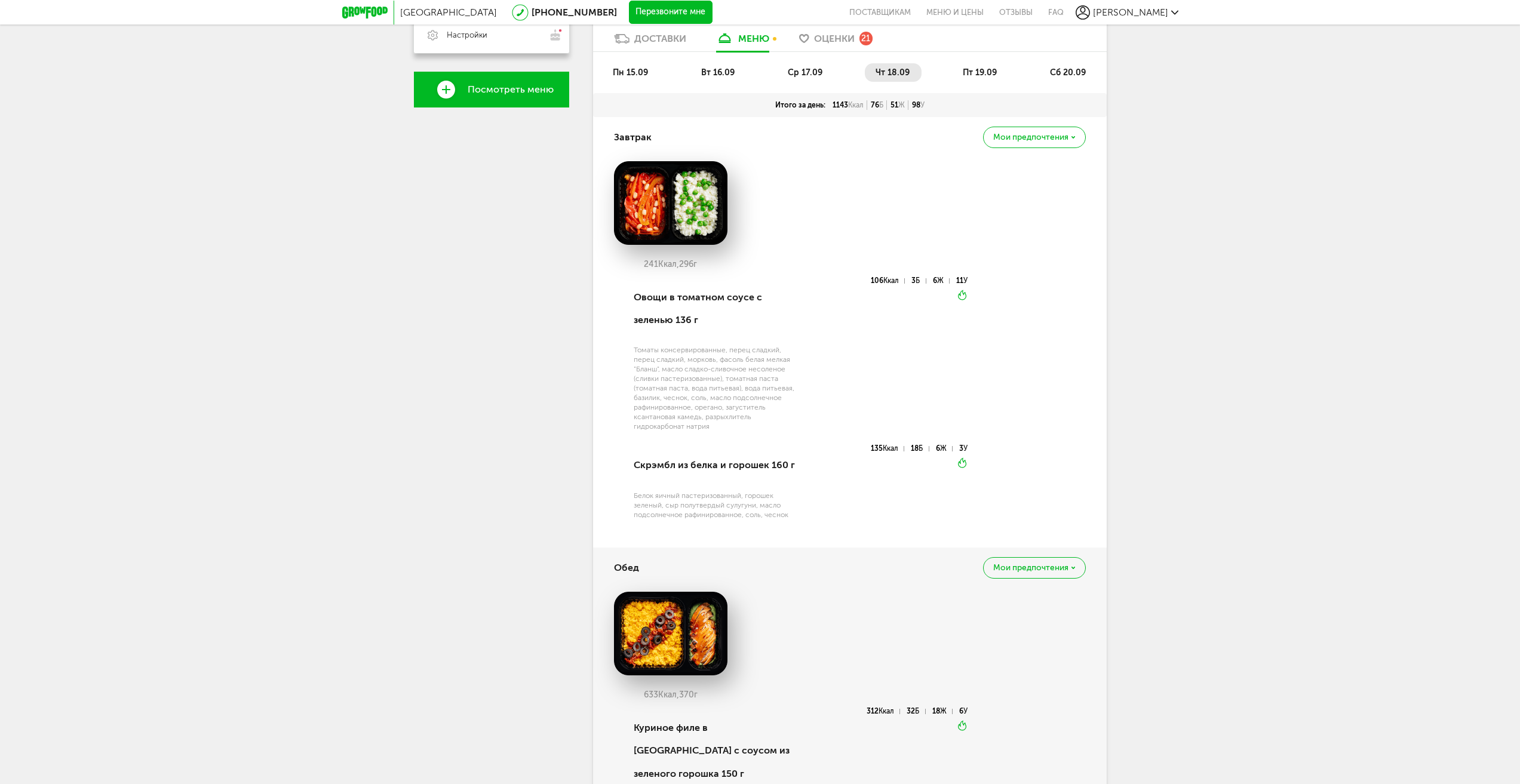
scroll to position [108, 0]
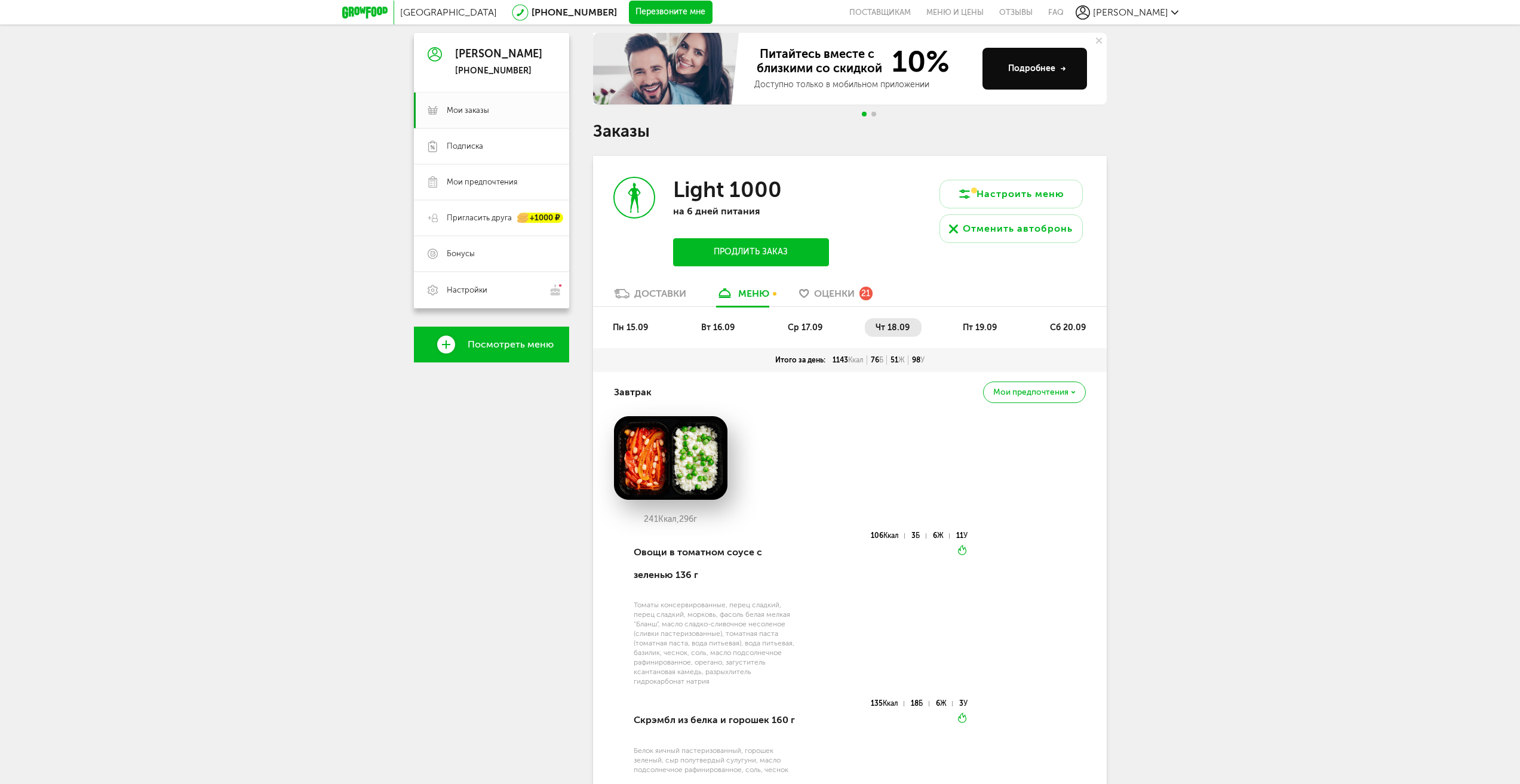
click at [970, 325] on span "пт 19.09" at bounding box center [979, 328] width 34 height 10
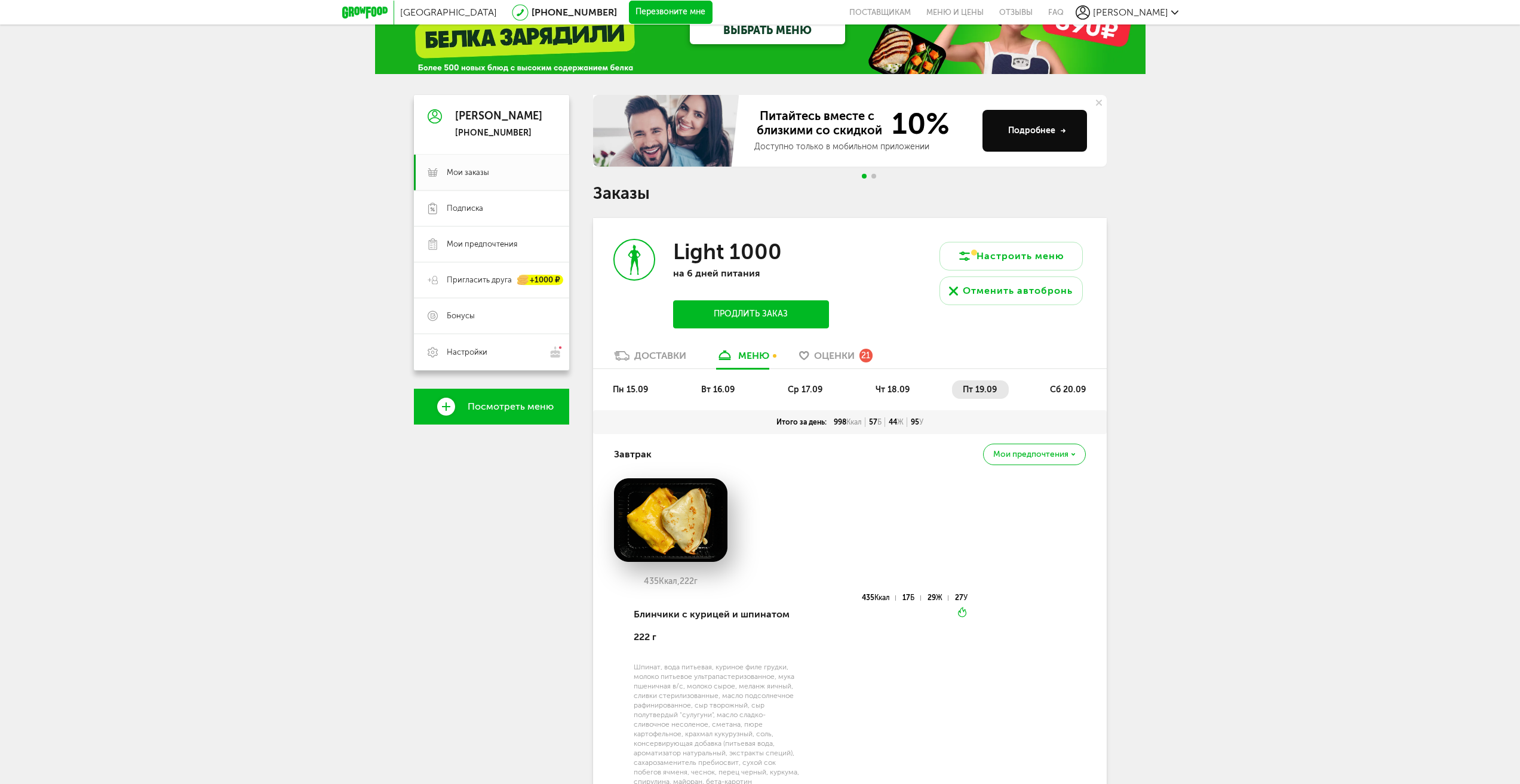
scroll to position [41, 0]
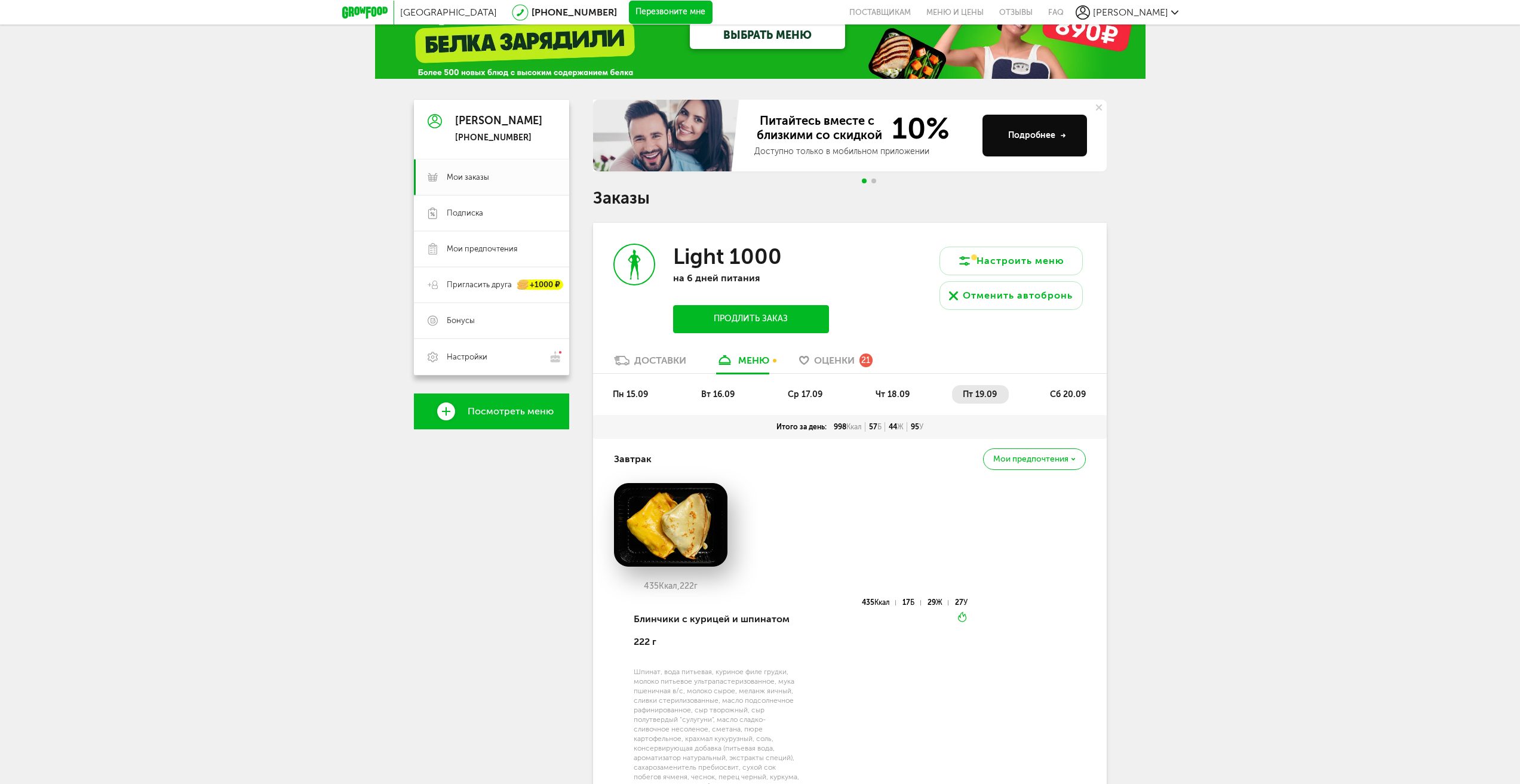
click at [1054, 388] on li "сб 20.09" at bounding box center [1068, 394] width 59 height 18
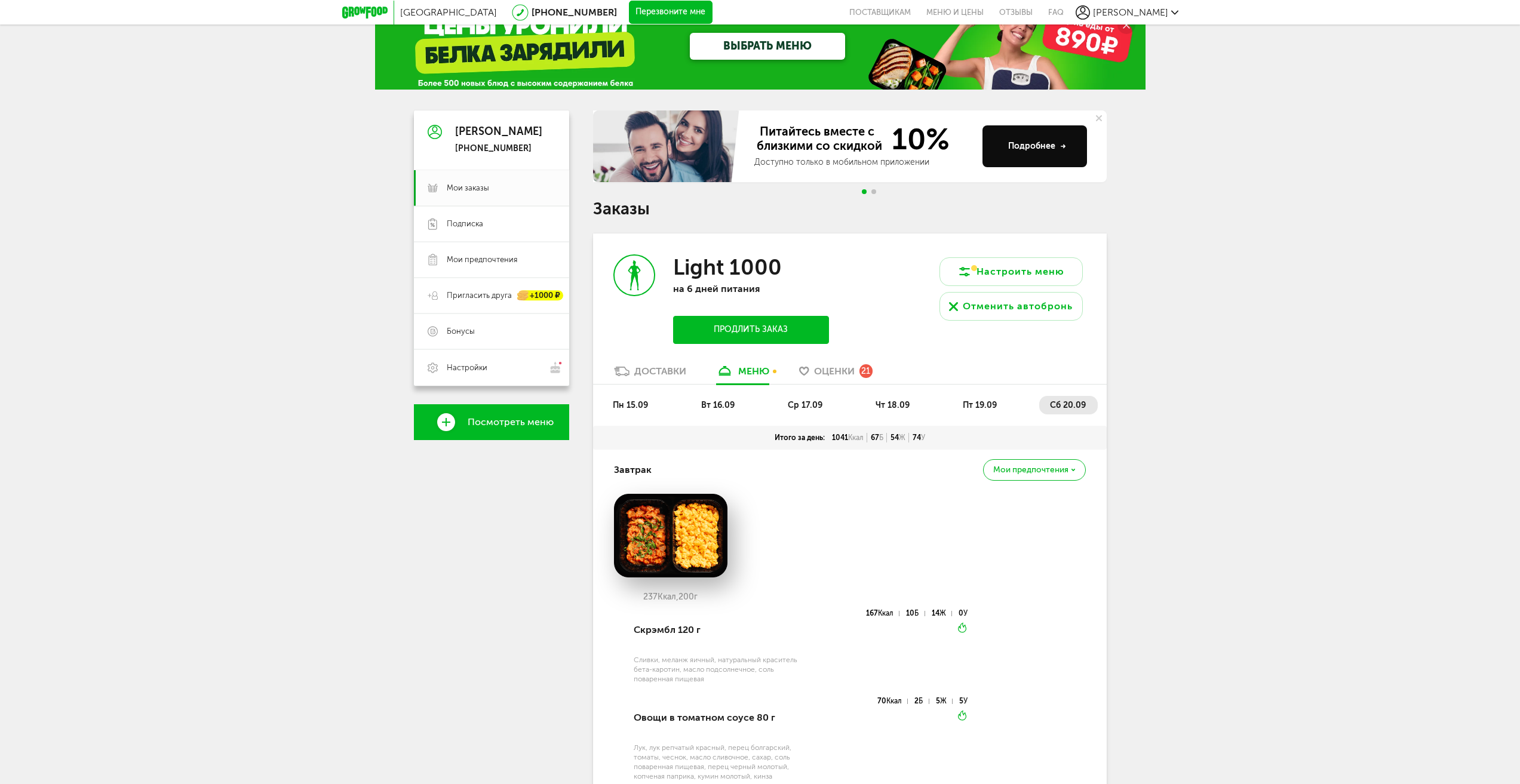
scroll to position [29, 0]
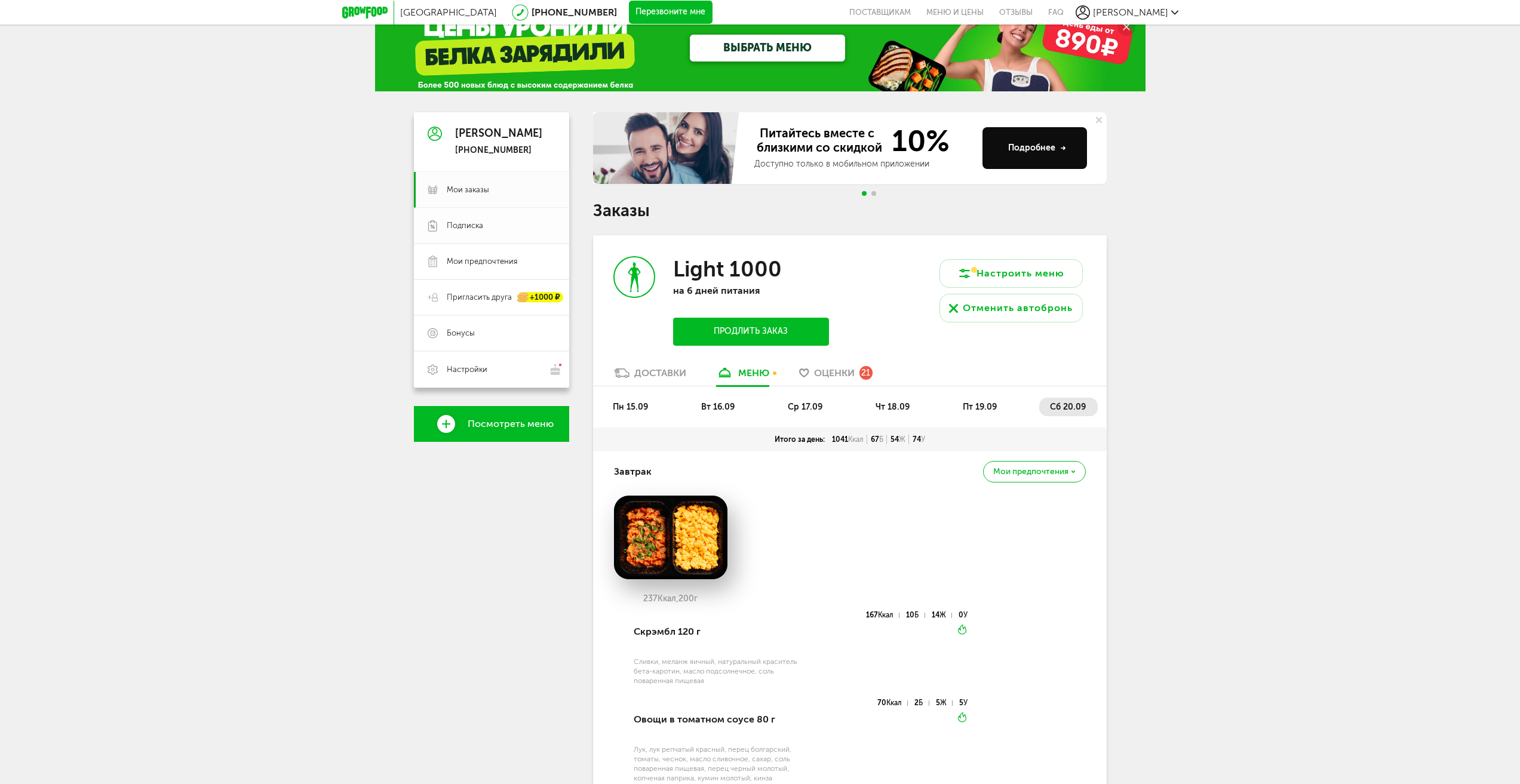
click at [492, 218] on link "Подписка" at bounding box center [492, 225] width 155 height 36
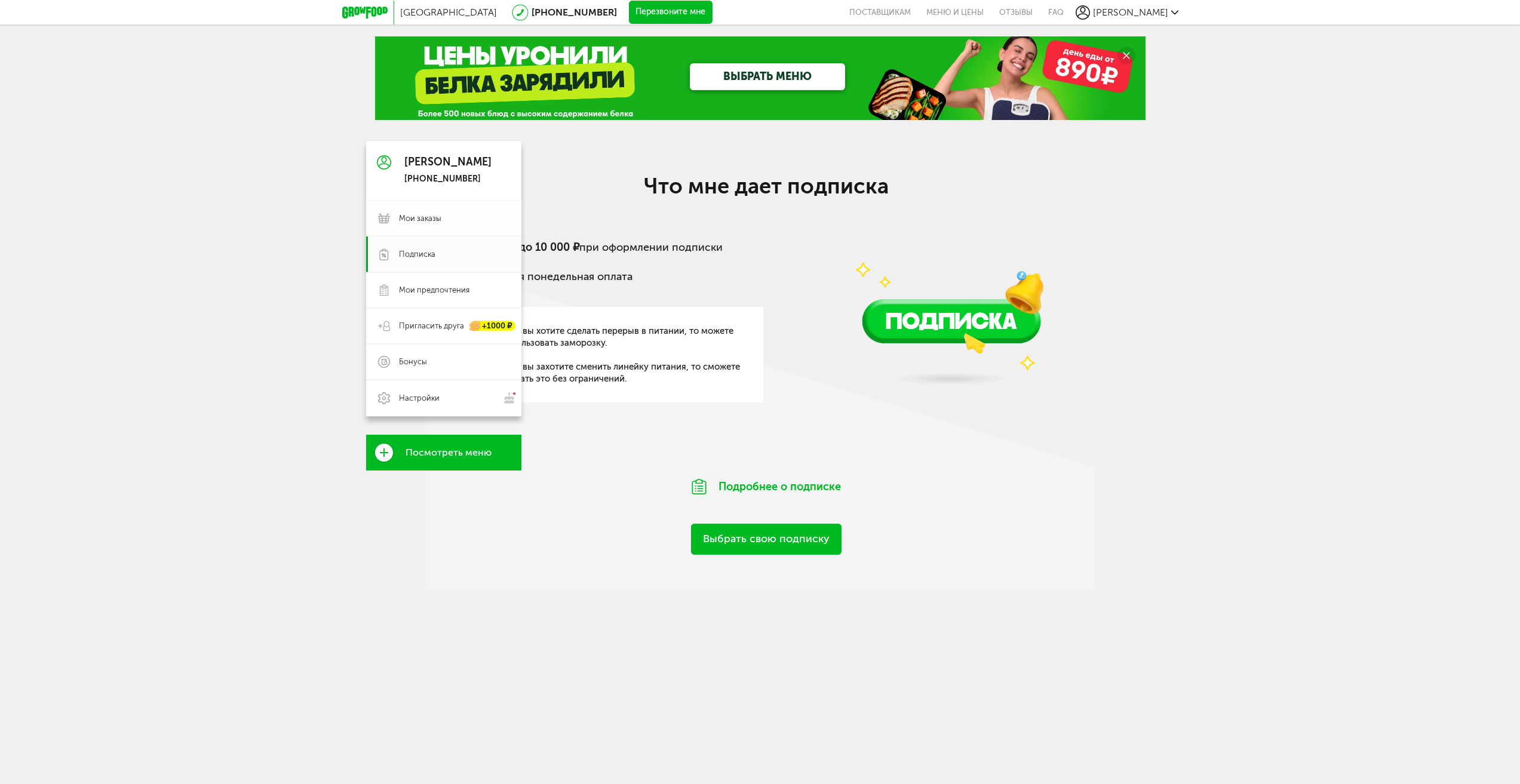
click at [402, 213] on span "Мои заказы" at bounding box center [420, 218] width 42 height 10
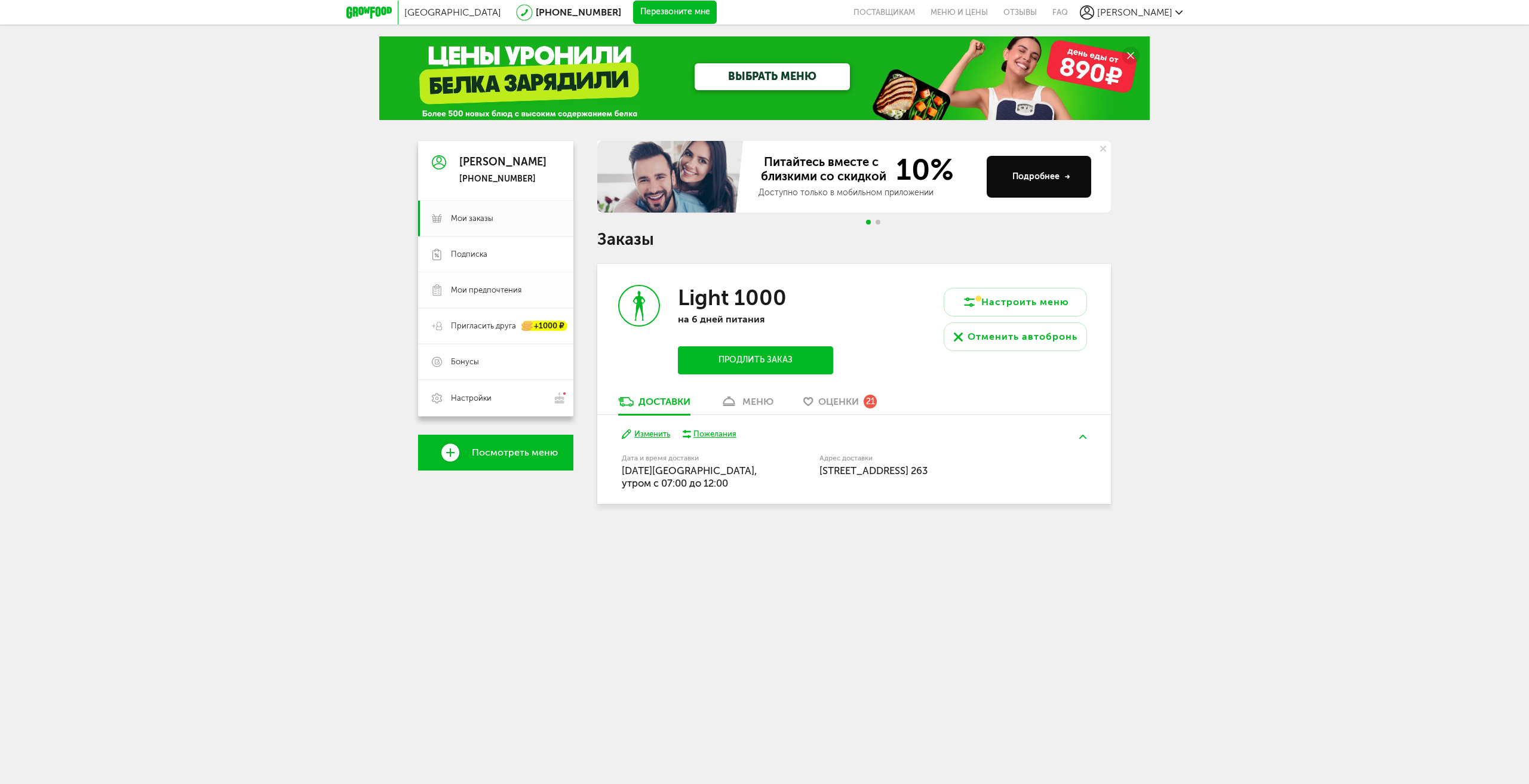
click at [492, 288] on span "Мои предпочтения" at bounding box center [486, 290] width 71 height 10
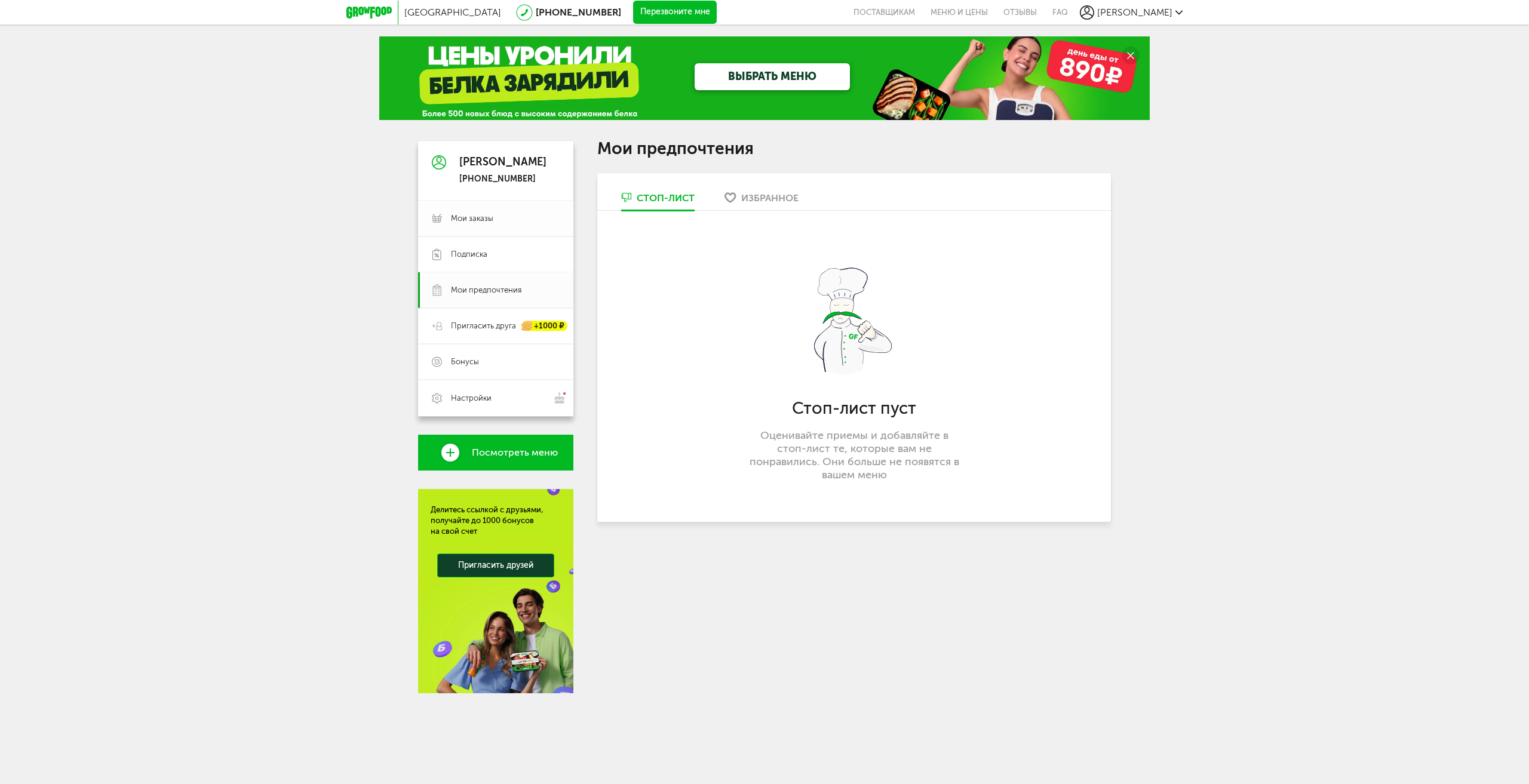
click at [497, 213] on span "Мои заказы" at bounding box center [505, 218] width 108 height 10
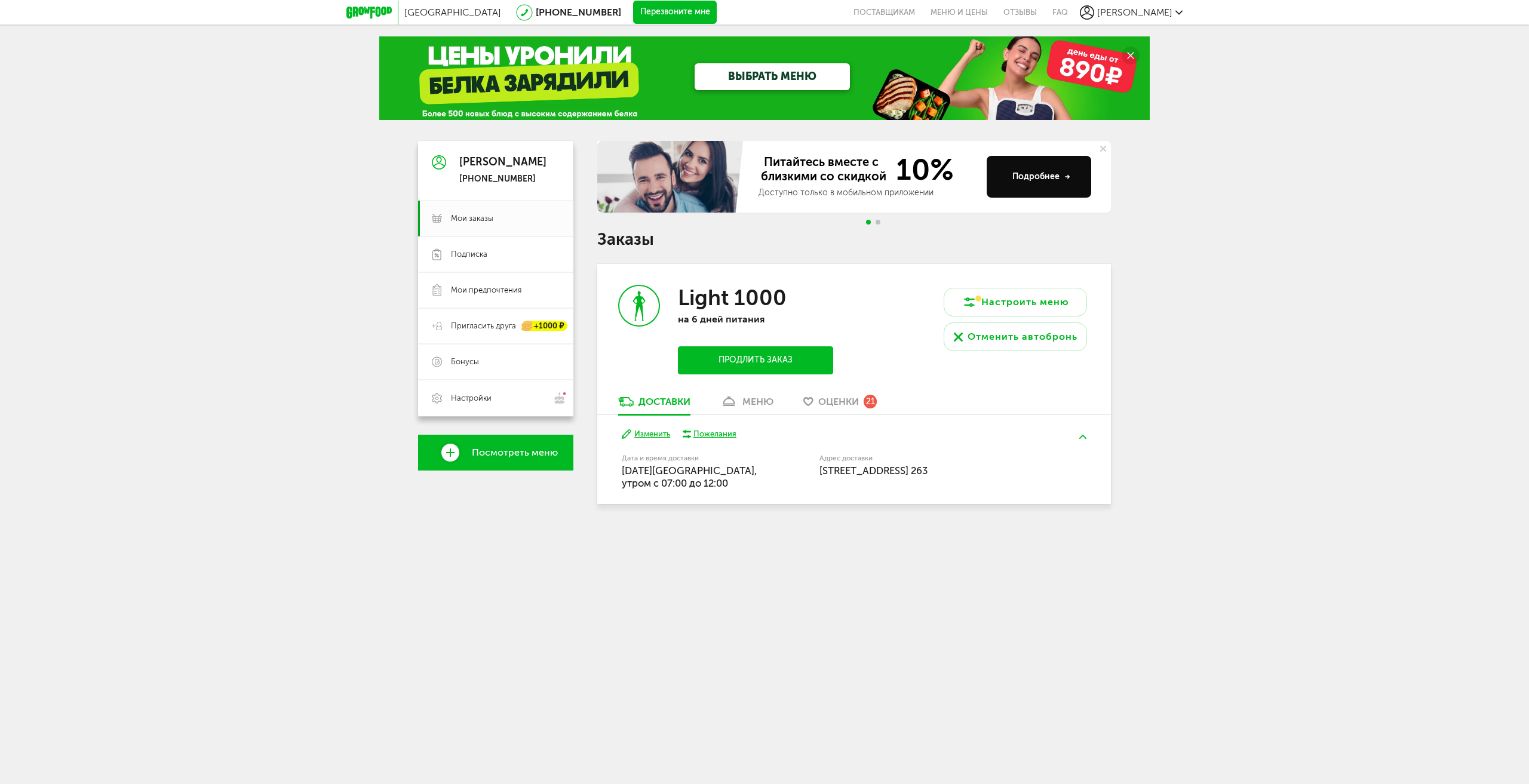
click at [742, 76] on link "ВЫБРАТЬ МЕНЮ" at bounding box center [773, 76] width 155 height 27
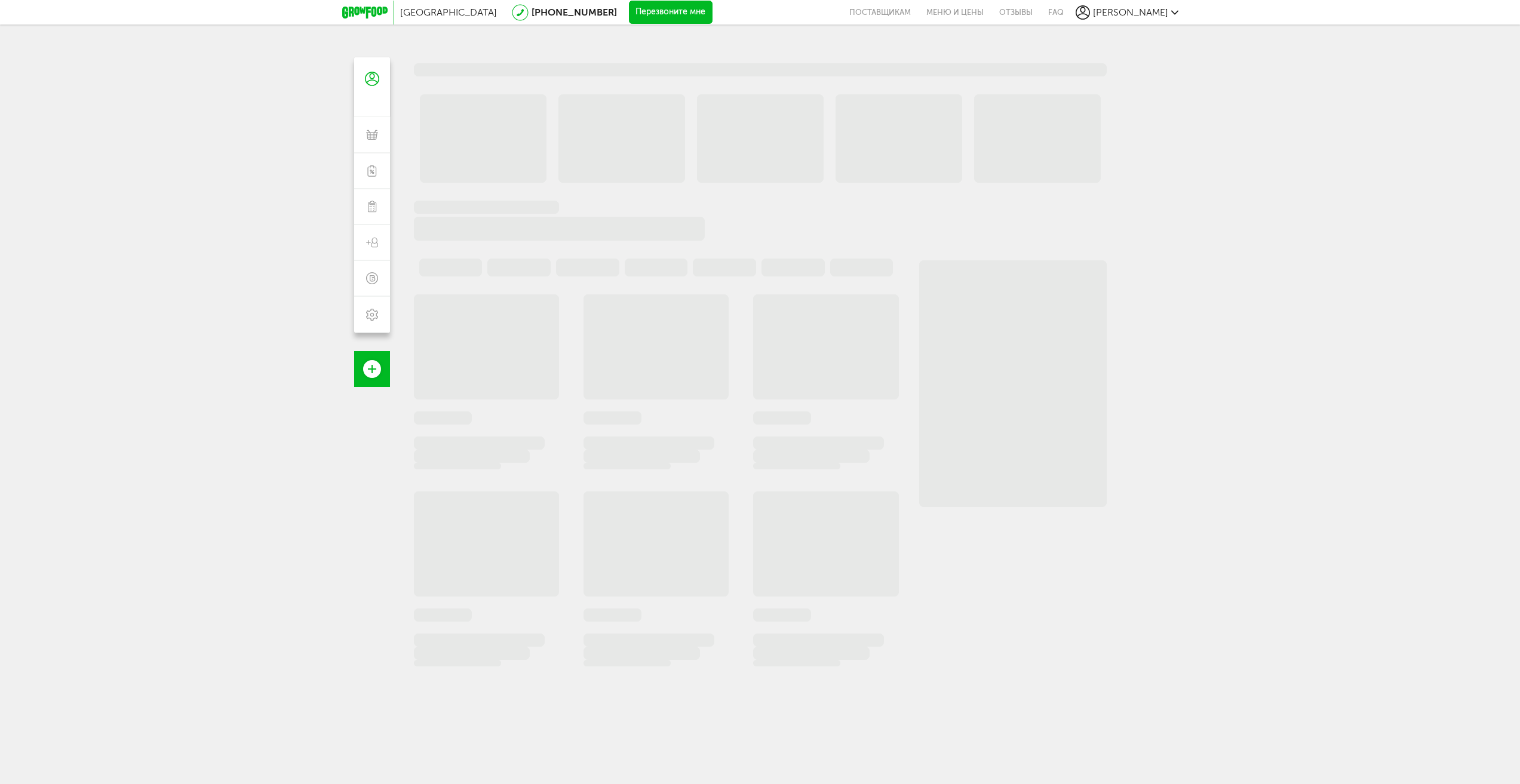
click at [372, 11] on icon at bounding box center [365, 12] width 46 height 12
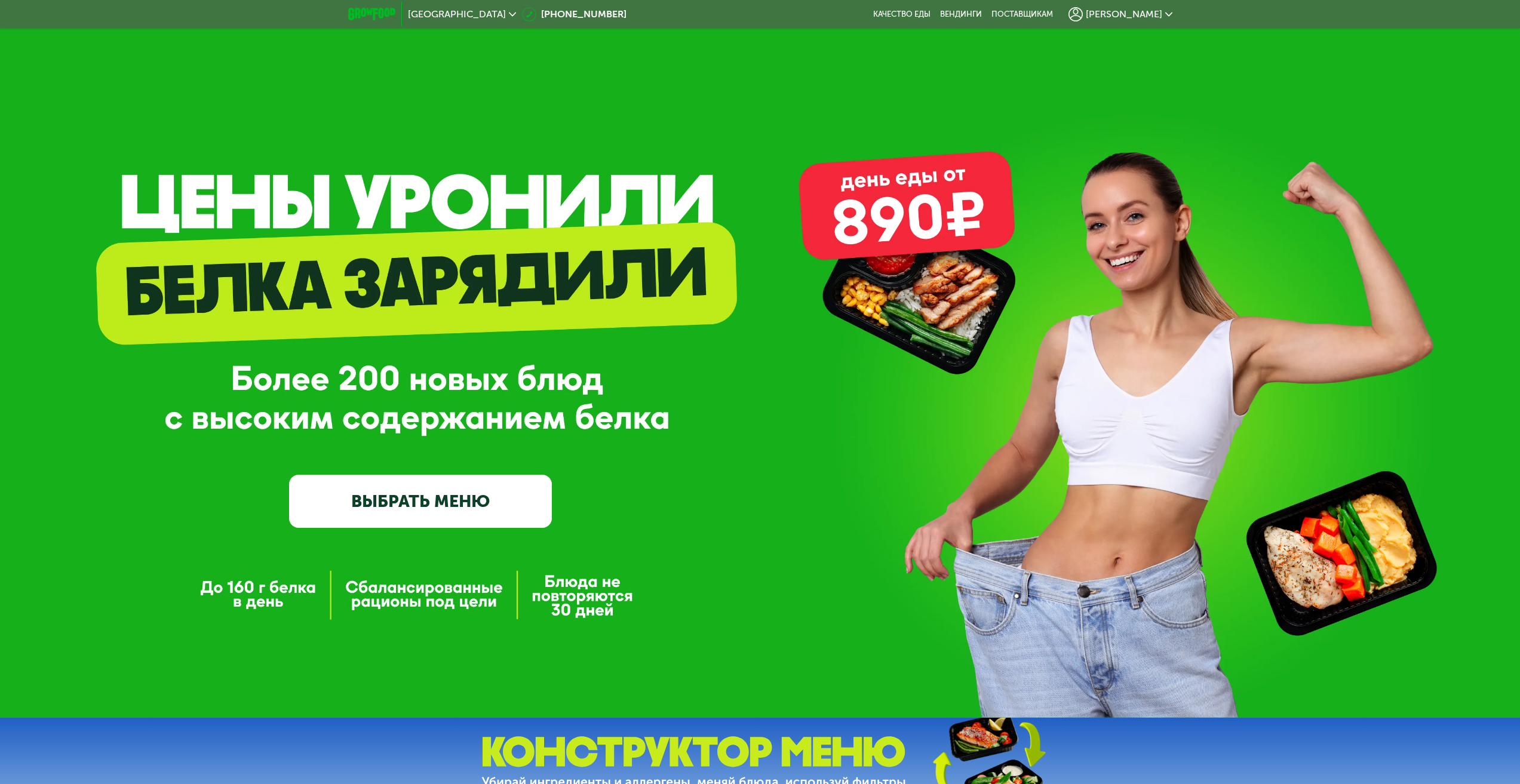
click at [462, 499] on link "ВЫБРАТЬ МЕНЮ" at bounding box center [420, 501] width 262 height 52
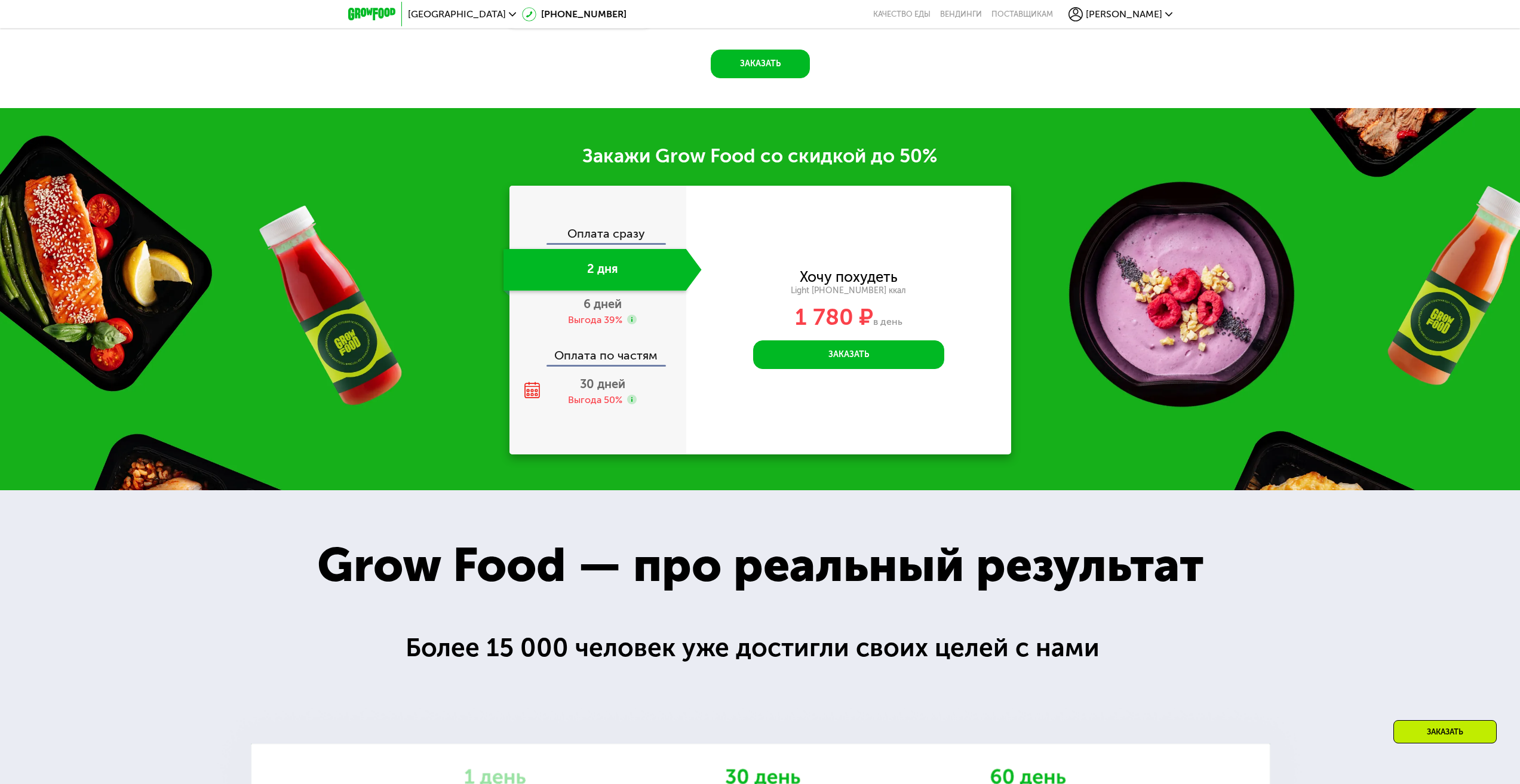
scroll to position [1373, 0]
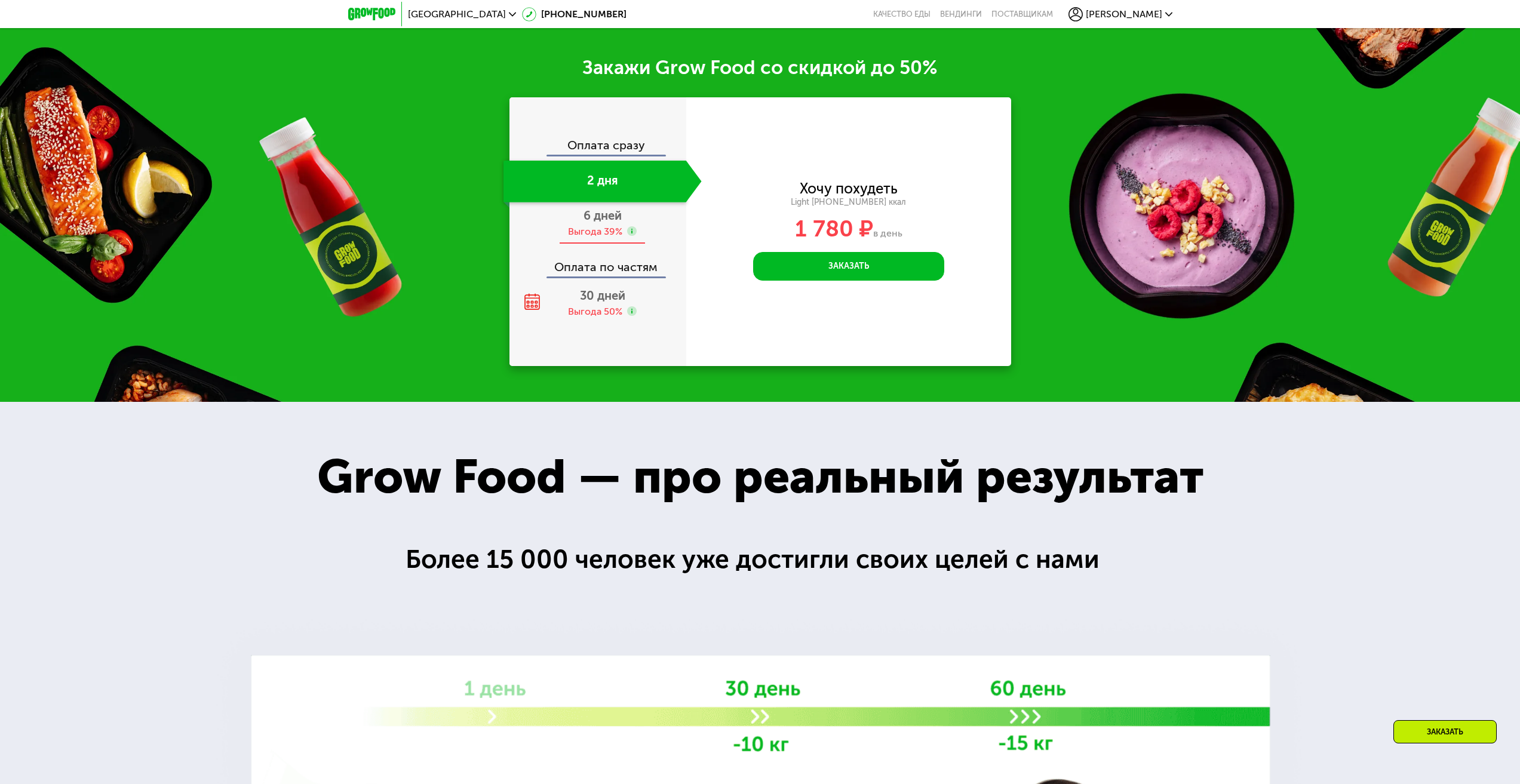
click at [607, 238] on div "Выгода 39%" at bounding box center [595, 232] width 54 height 13
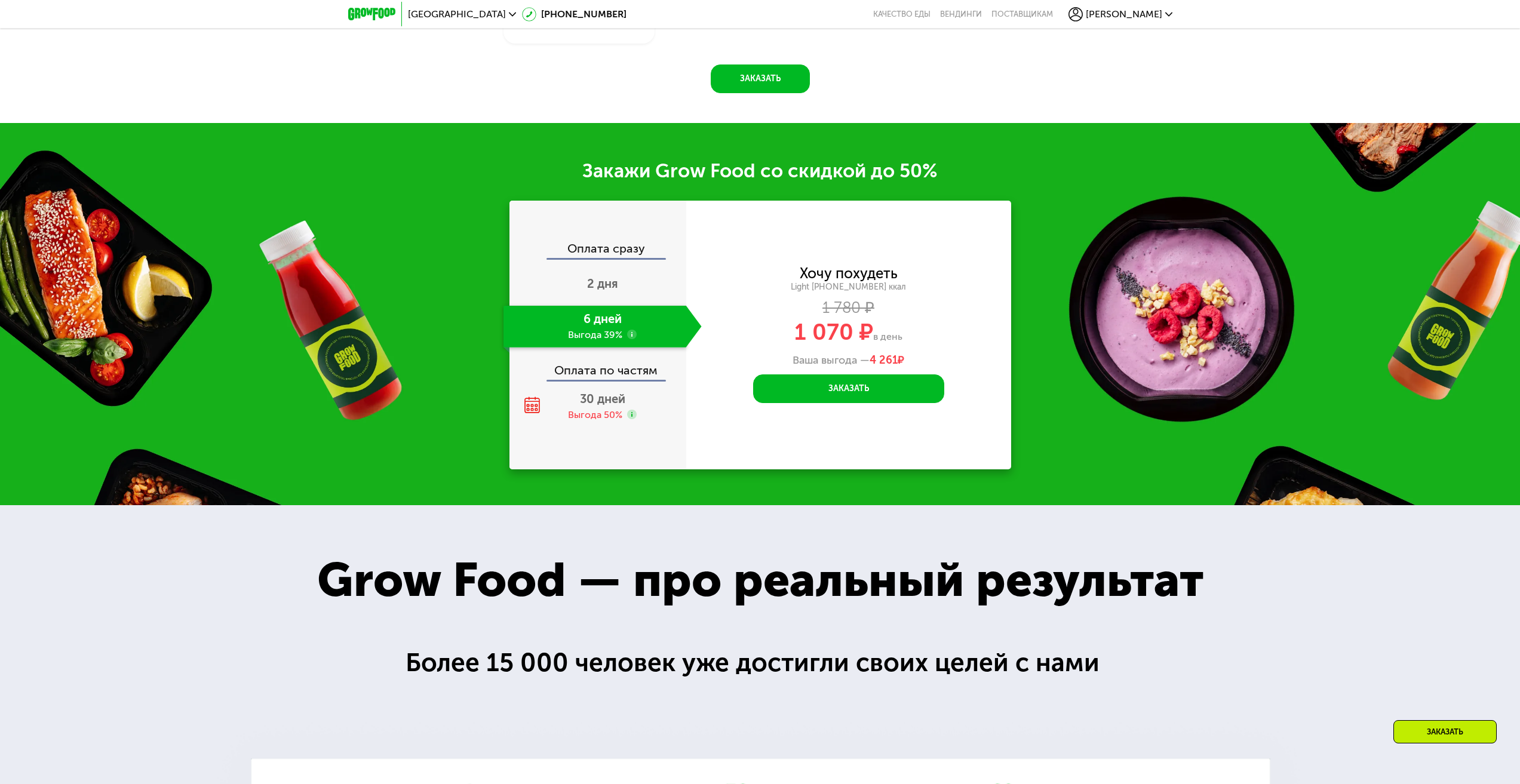
scroll to position [1403, 0]
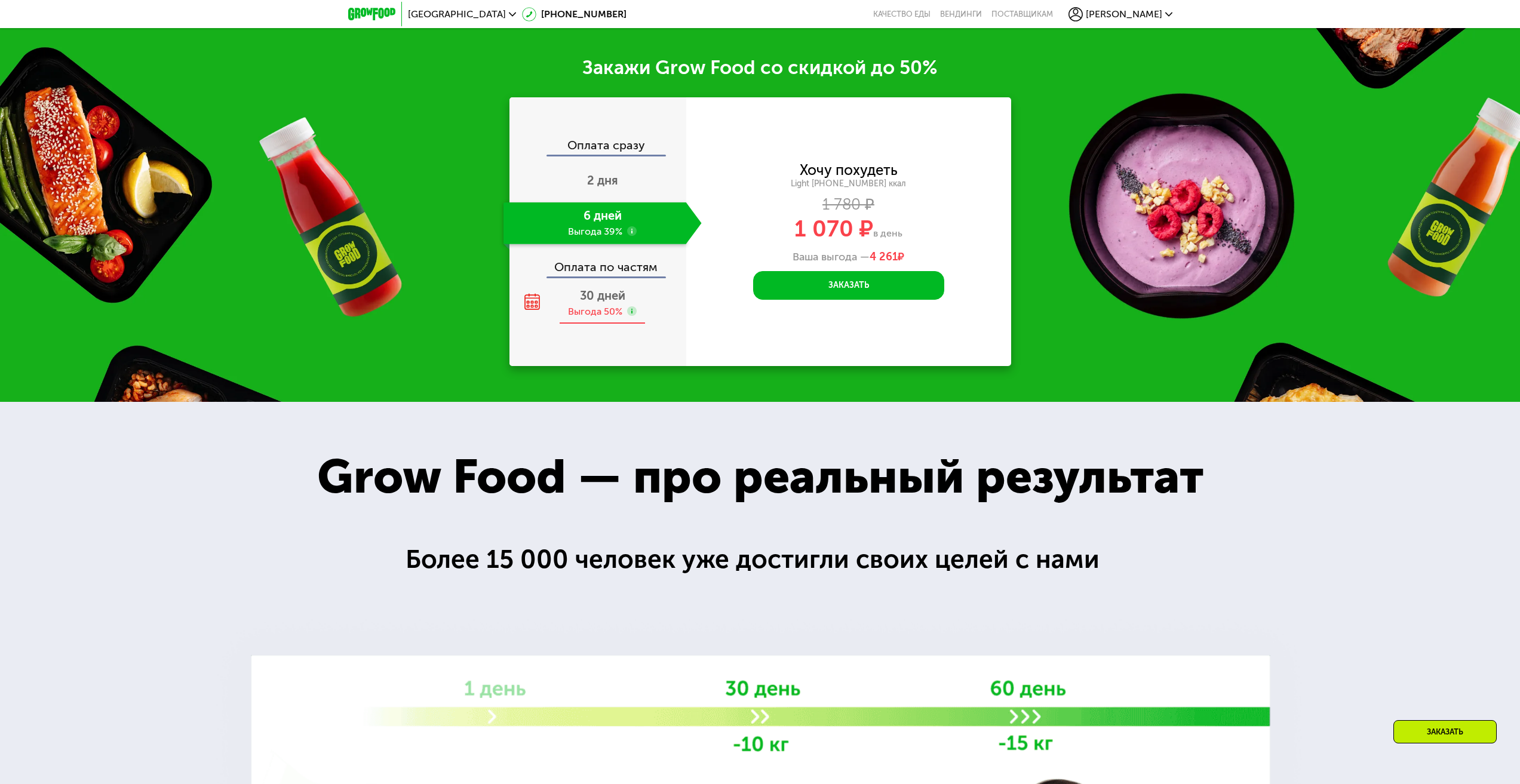
click at [622, 303] on span "30 дней" at bounding box center [603, 296] width 46 height 14
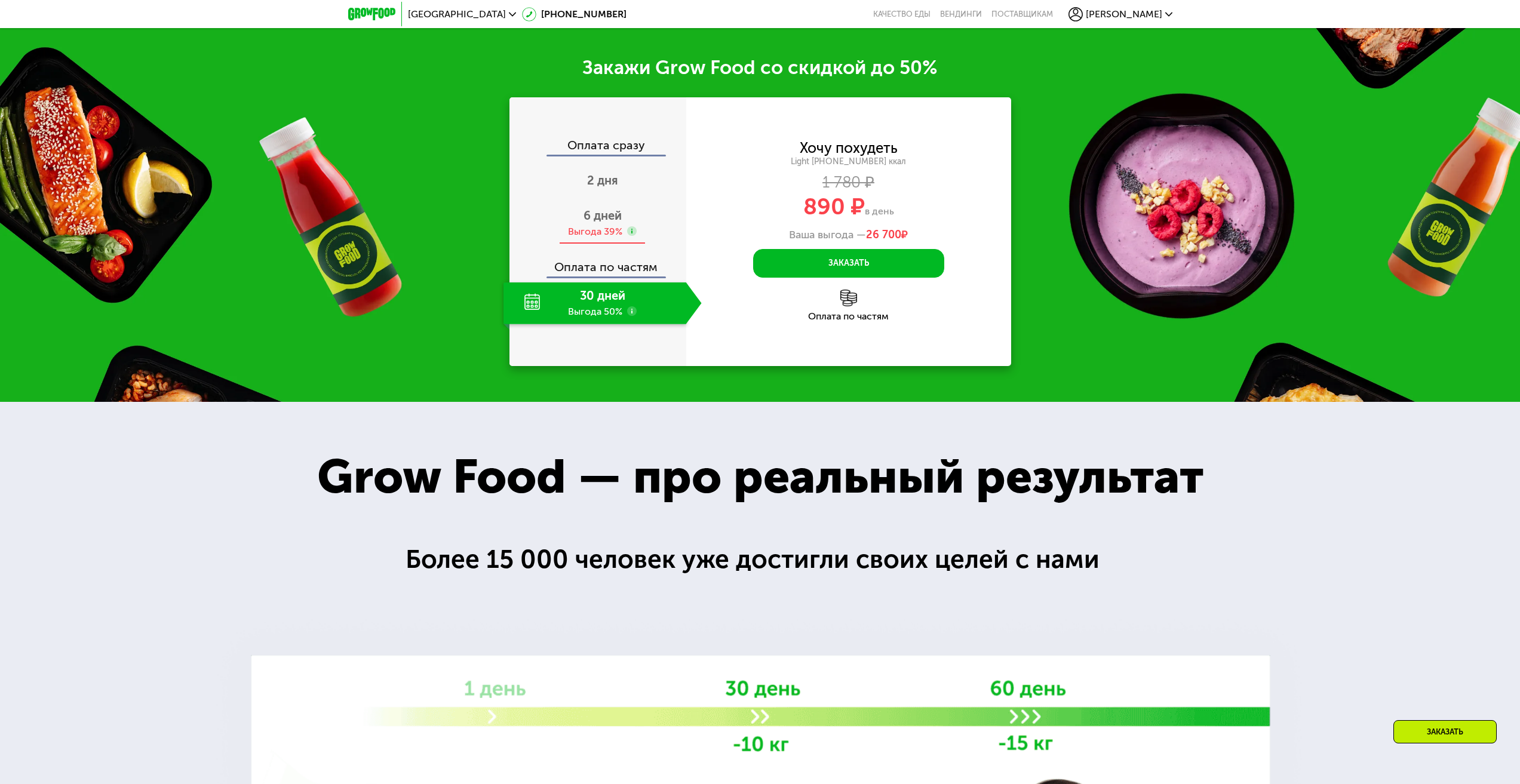
click at [614, 223] on span "6 дней" at bounding box center [603, 215] width 39 height 14
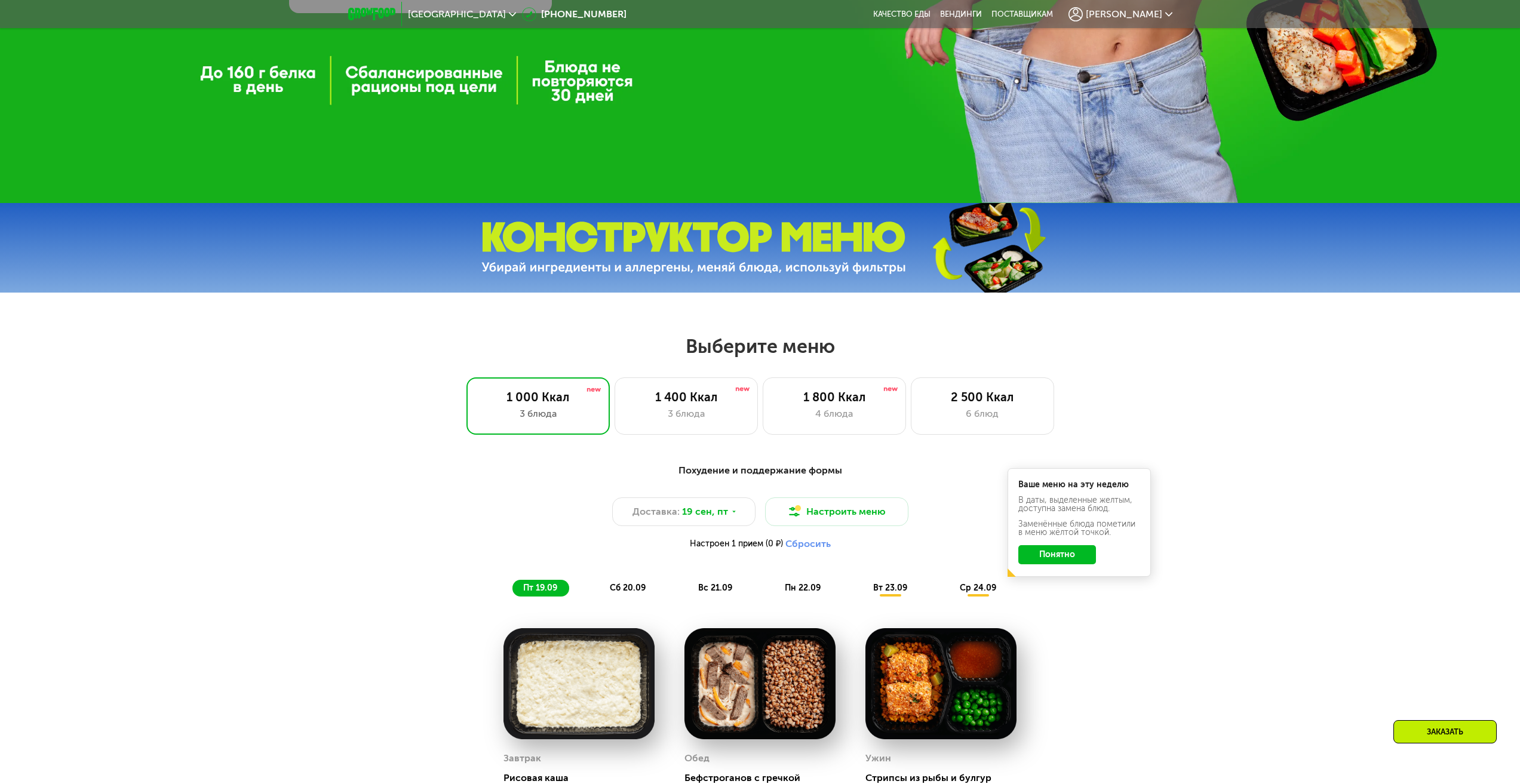
scroll to position [507, 0]
